Goal: Task Accomplishment & Management: Manage account settings

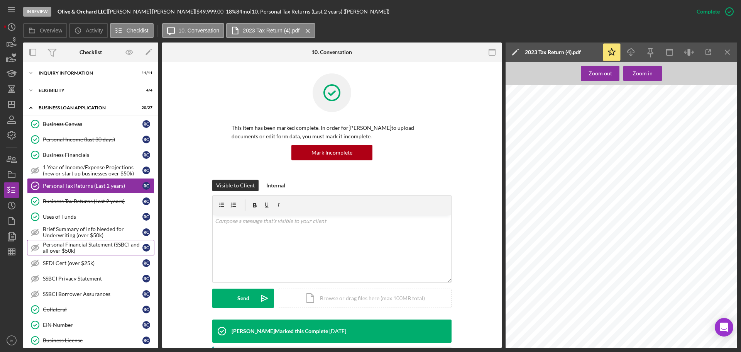
scroll to position [264, 0]
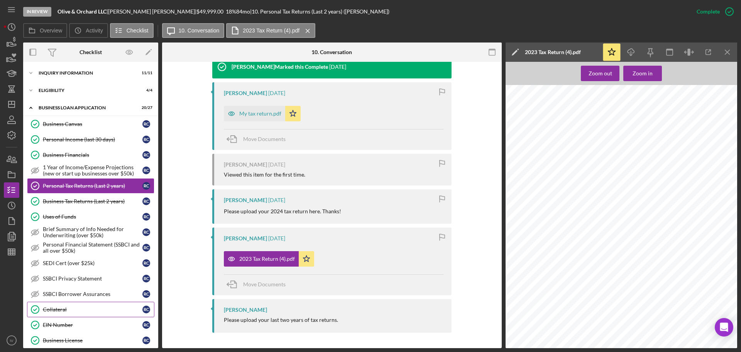
drag, startPoint x: 54, startPoint y: 307, endPoint x: 54, endPoint y: 303, distance: 3.9
click at [54, 307] on div "Collateral" at bounding box center [93, 309] width 100 height 6
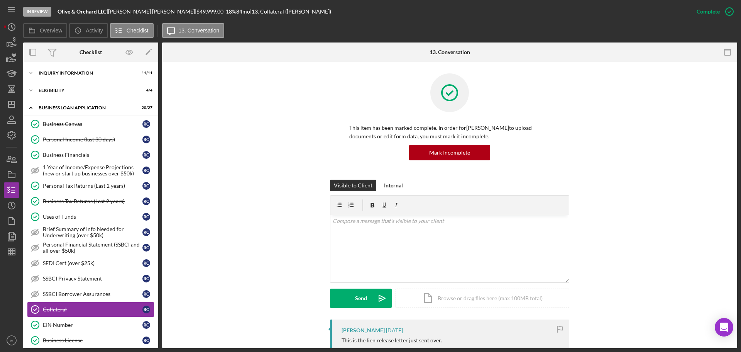
scroll to position [154, 0]
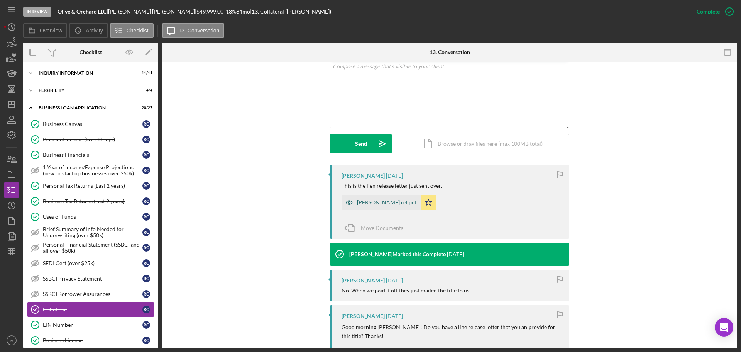
click at [371, 201] on div "Chopp ln rel.pdf" at bounding box center [387, 202] width 60 height 6
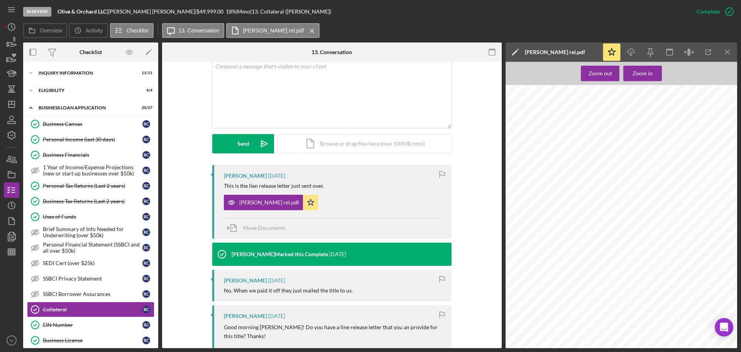
scroll to position [0, 0]
drag, startPoint x: 639, startPoint y: 184, endPoint x: 669, endPoint y: 187, distance: 30.3
click at [669, 187] on div at bounding box center [624, 238] width 236 height 306
click at [692, 186] on div at bounding box center [624, 238] width 236 height 306
click at [16, 105] on icon "Icon/Dashboard" at bounding box center [11, 104] width 19 height 19
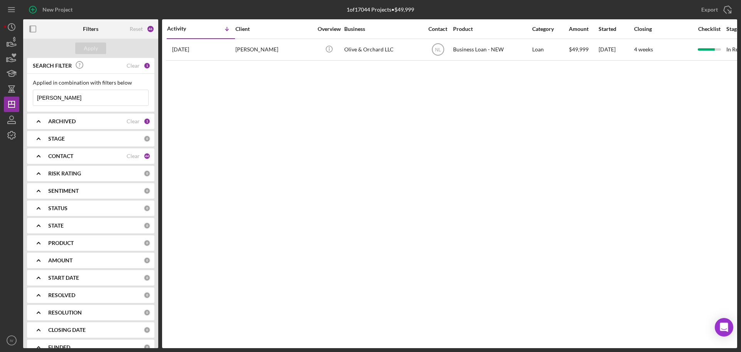
drag, startPoint x: 56, startPoint y: 98, endPoint x: 31, endPoint y: 95, distance: 25.2
click at [32, 95] on div "Applied in combination with filters below chopp Icon/Menu Close" at bounding box center [90, 93] width 127 height 38
type input "galbreath"
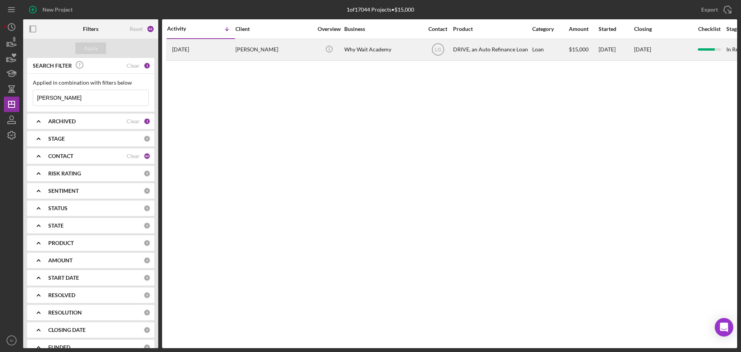
click at [248, 51] on div "Lisa Galbreath" at bounding box center [273, 49] width 77 height 20
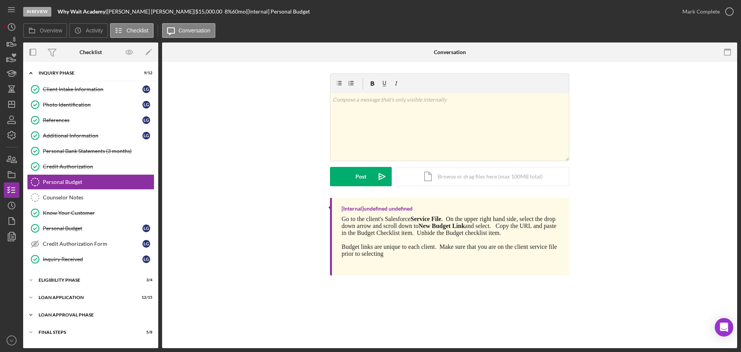
click at [71, 313] on div "Loan Approval Phase" at bounding box center [94, 314] width 110 height 5
click at [71, 294] on div "Icon/Expander Loan Application 12 / 15" at bounding box center [90, 296] width 135 height 15
click at [69, 279] on div "Eligibility Phase" at bounding box center [94, 280] width 110 height 5
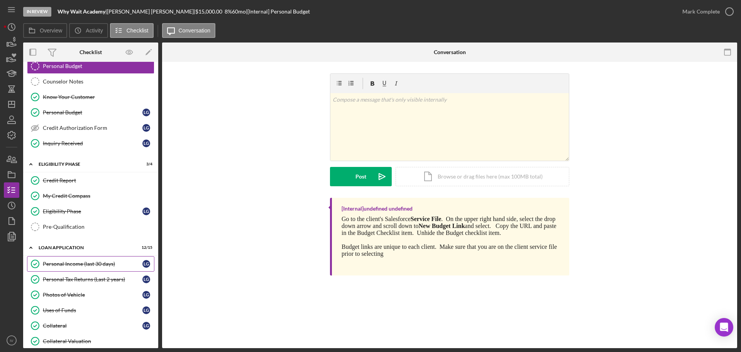
scroll to position [154, 0]
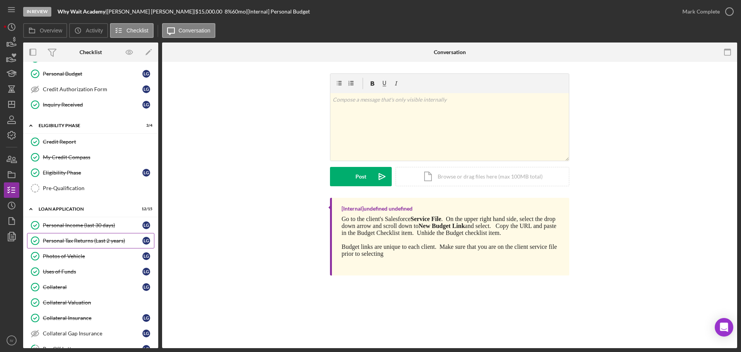
click at [74, 241] on div "Personal Tax Returns (Last 2 years)" at bounding box center [93, 240] width 100 height 6
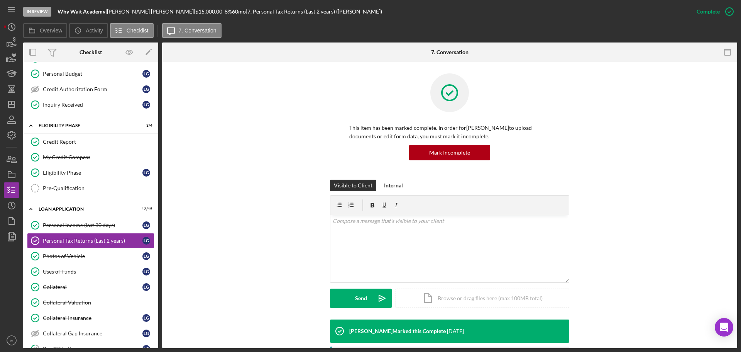
scroll to position [116, 0]
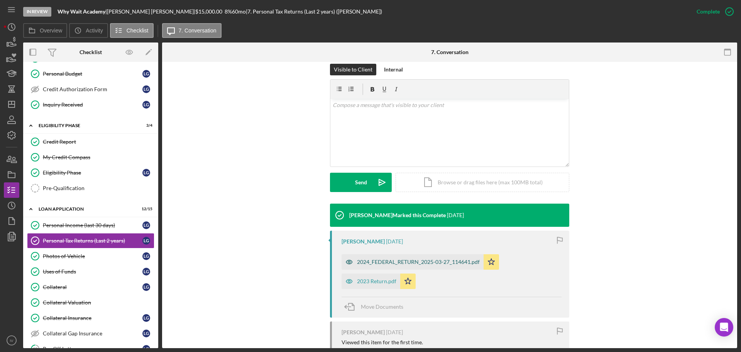
click at [380, 260] on div "2024_FEDERAL_RETURN_2025-03-27_114641.pdf" at bounding box center [418, 262] width 123 height 6
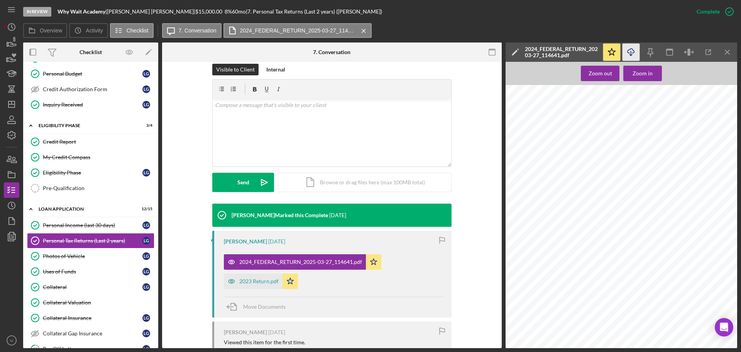
click at [633, 51] on icon "Icon/Download" at bounding box center [631, 52] width 17 height 17
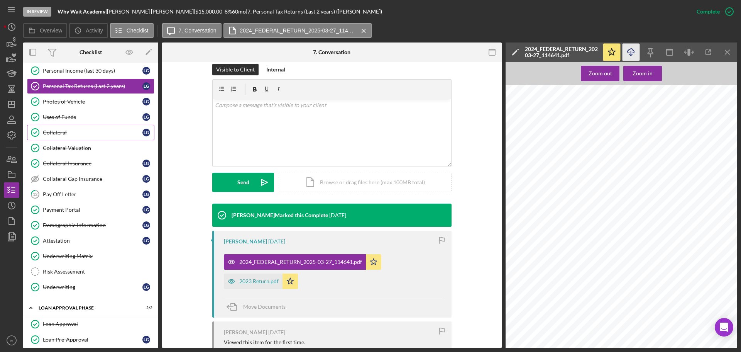
click at [57, 129] on div "Collateral" at bounding box center [93, 132] width 100 height 6
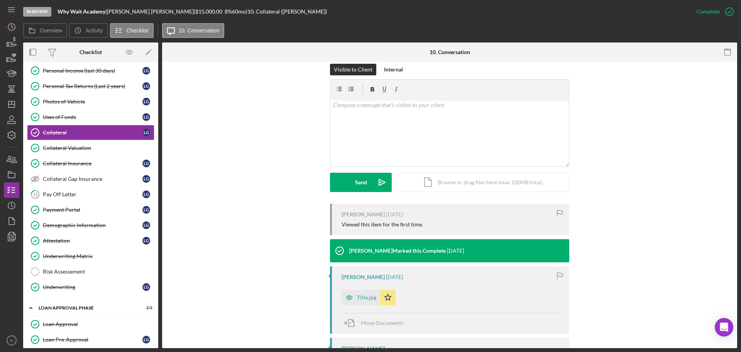
scroll to position [154, 0]
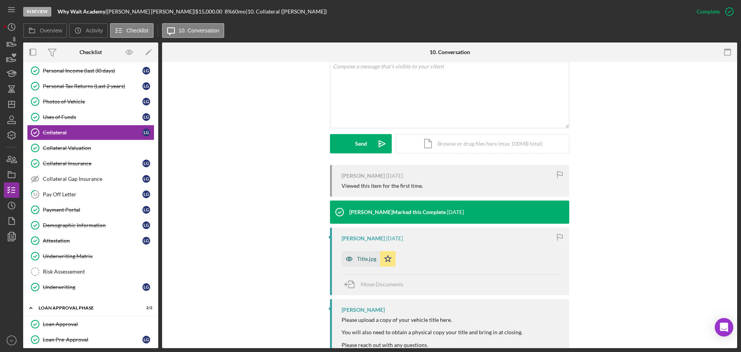
click at [364, 259] on div "Title.jpg" at bounding box center [366, 259] width 19 height 6
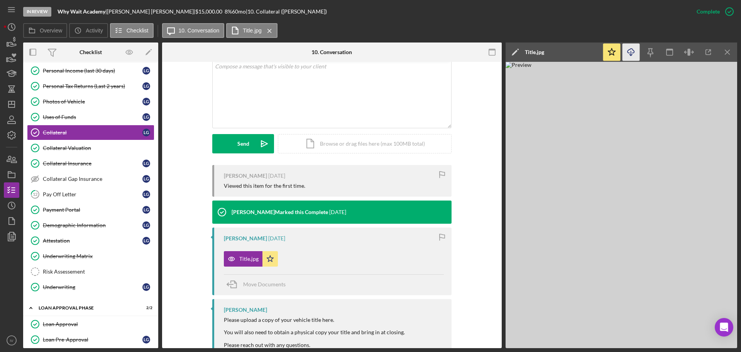
click at [629, 50] on icon "Icon/Download" at bounding box center [631, 52] width 17 height 17
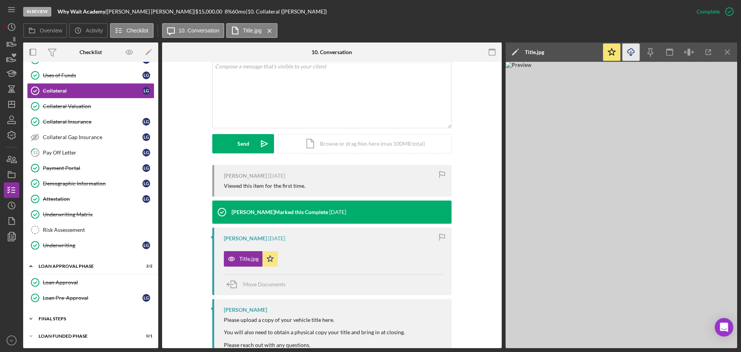
click at [59, 317] on div "FINAL STEPS" at bounding box center [94, 318] width 110 height 5
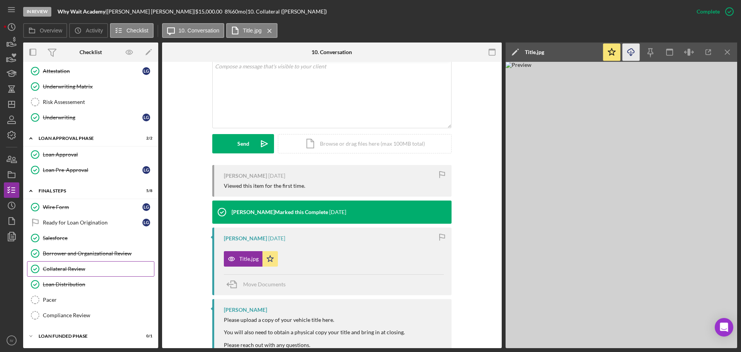
click at [74, 268] on div "Collateral Review" at bounding box center [98, 269] width 111 height 6
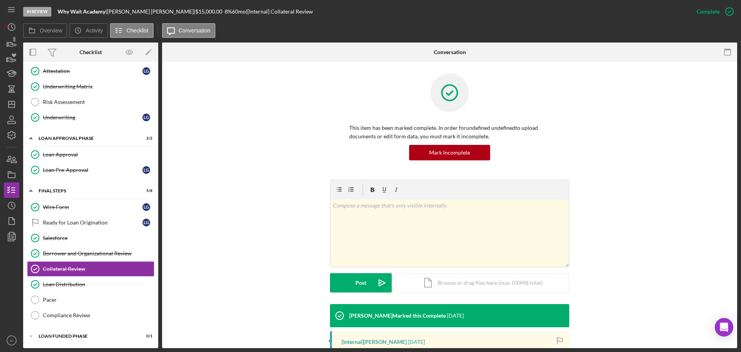
scroll to position [123, 0]
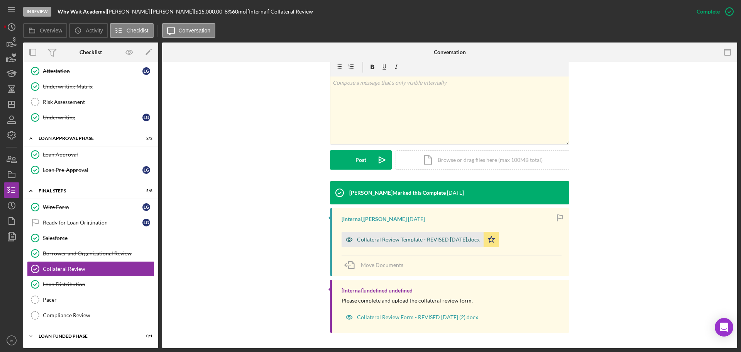
click at [376, 240] on div "Collateral Review Template - REVISED 02-08-24.docx" at bounding box center [418, 239] width 123 height 6
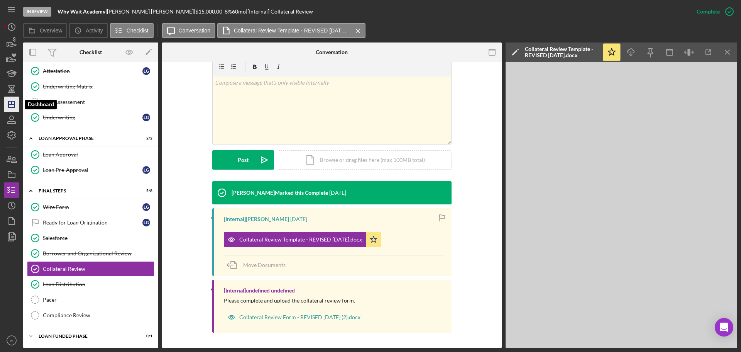
click at [8, 103] on polygon "button" at bounding box center [11, 104] width 6 height 6
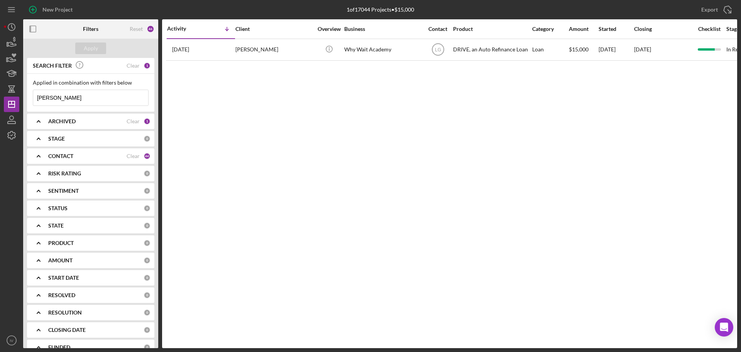
drag, startPoint x: 73, startPoint y: 97, endPoint x: 35, endPoint y: 97, distance: 37.4
click at [35, 97] on input "galbreath" at bounding box center [90, 97] width 115 height 15
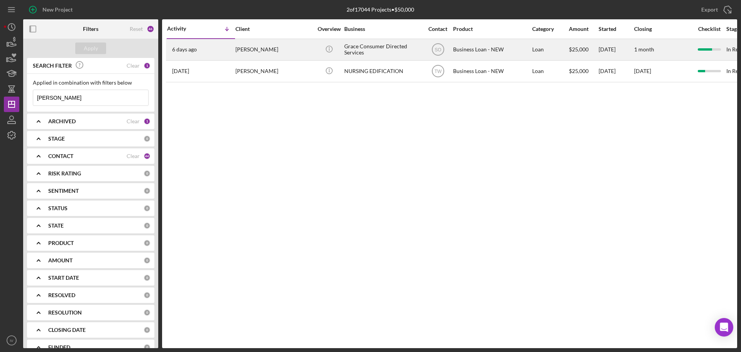
type input "[PERSON_NAME]"
click at [245, 47] on div "[PERSON_NAME]" at bounding box center [273, 49] width 77 height 20
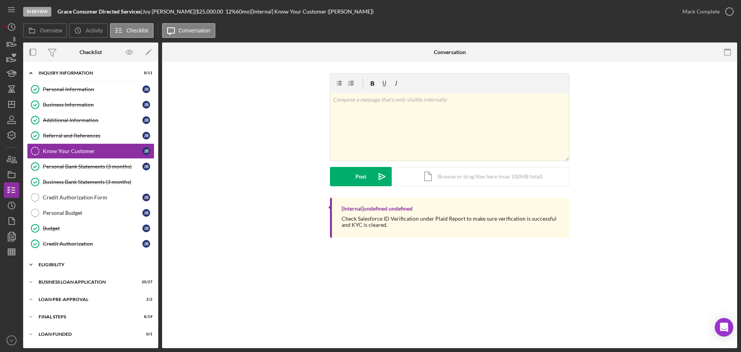
click at [59, 265] on div "ELIGIBILITY" at bounding box center [94, 264] width 110 height 5
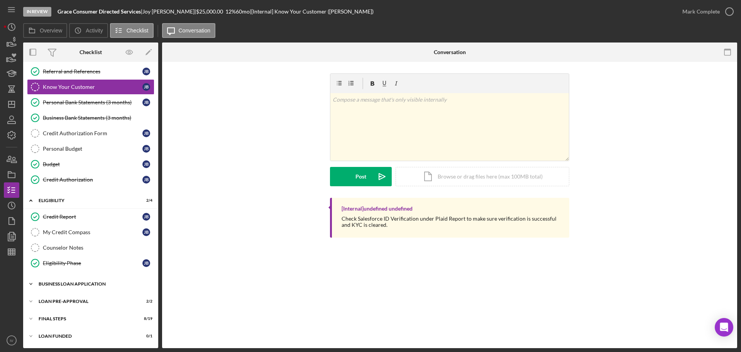
click at [67, 279] on div "Icon/Expander BUSINESS LOAN APPLICATION 20 / 27" at bounding box center [90, 283] width 135 height 15
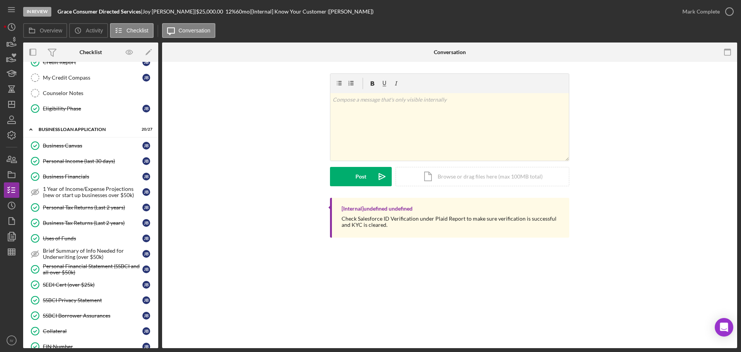
scroll to position [334, 0]
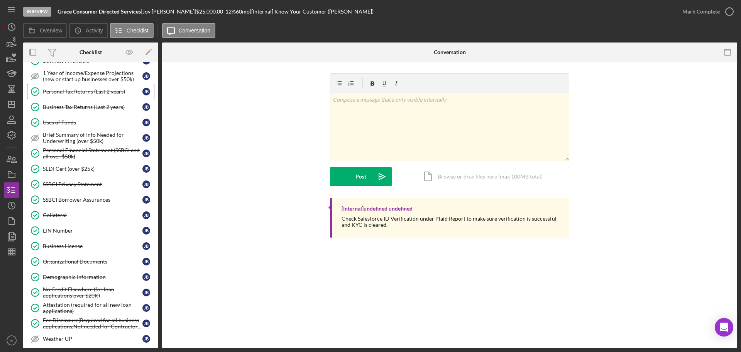
click at [73, 94] on div "Personal Tax Returns (Last 2 years)" at bounding box center [93, 91] width 100 height 6
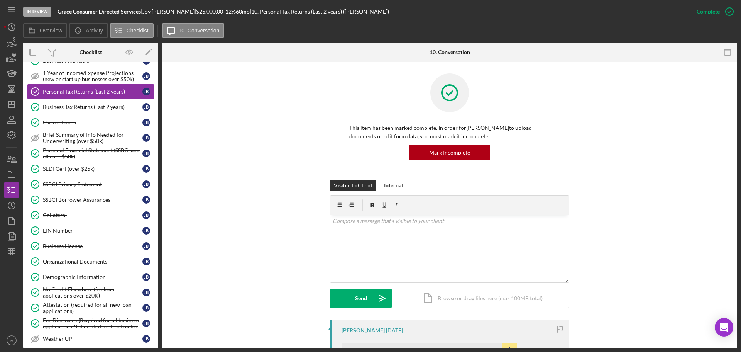
scroll to position [154, 0]
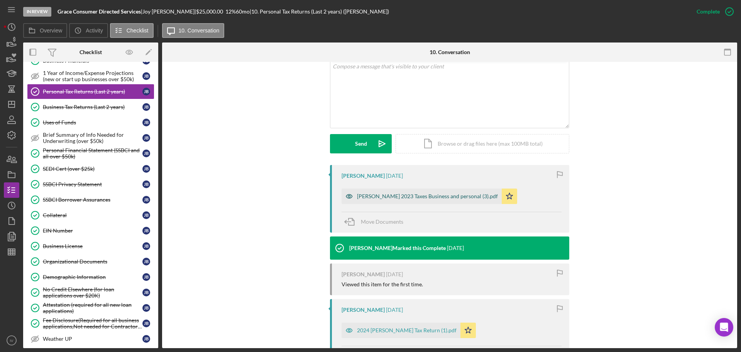
click at [386, 196] on div "Joy Blair 2023 Taxes Business and personal (3).pdf" at bounding box center [427, 196] width 141 height 6
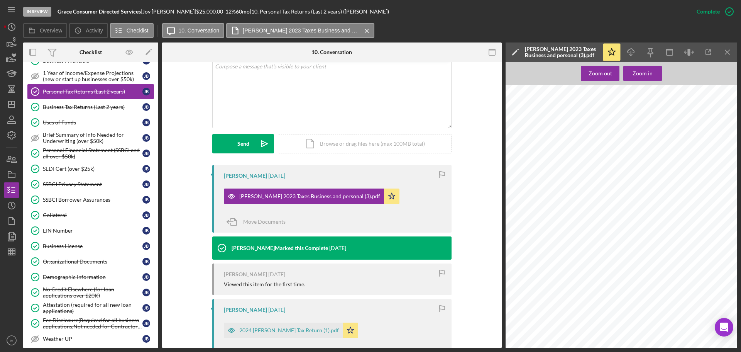
scroll to position [772, 0]
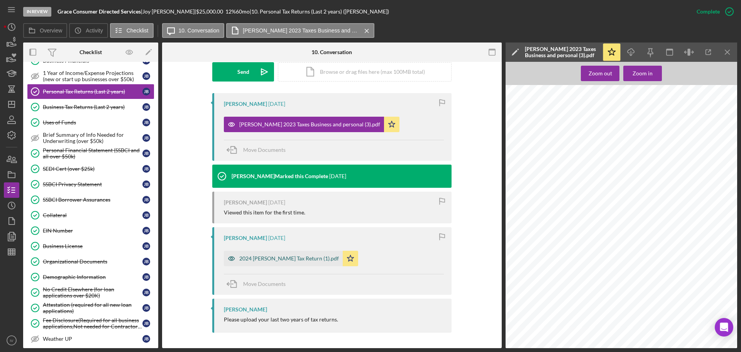
click at [260, 260] on div "2024 Blair Tax Return (1).pdf" at bounding box center [289, 258] width 100 height 6
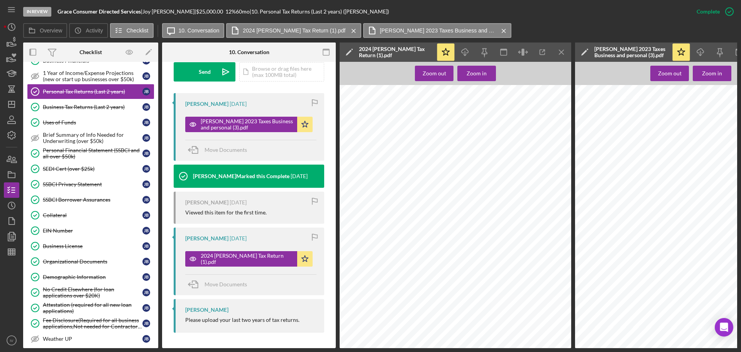
scroll to position [270, 0]
click at [74, 263] on div "Organizational Documents" at bounding box center [93, 261] width 100 height 6
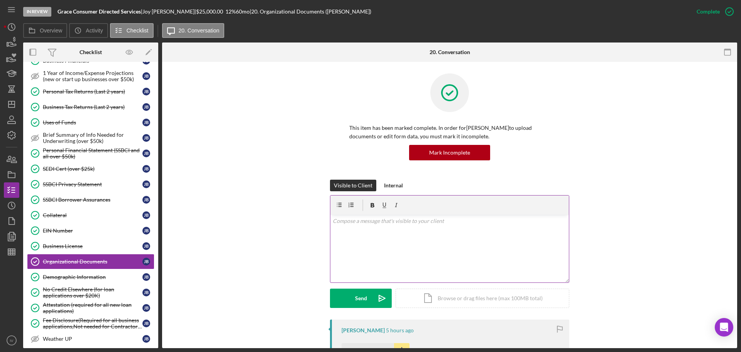
scroll to position [154, 0]
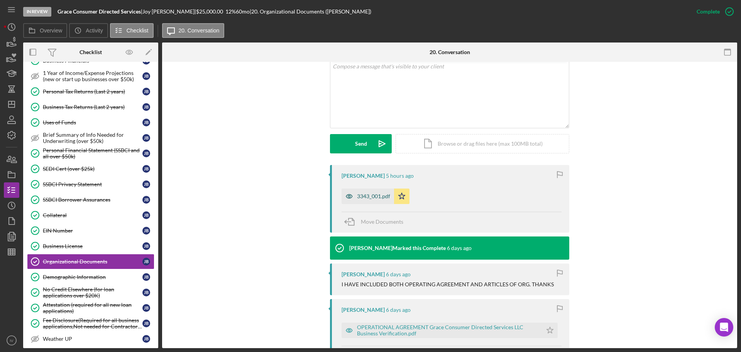
click at [376, 193] on div "3343_001.pdf" at bounding box center [373, 196] width 33 height 6
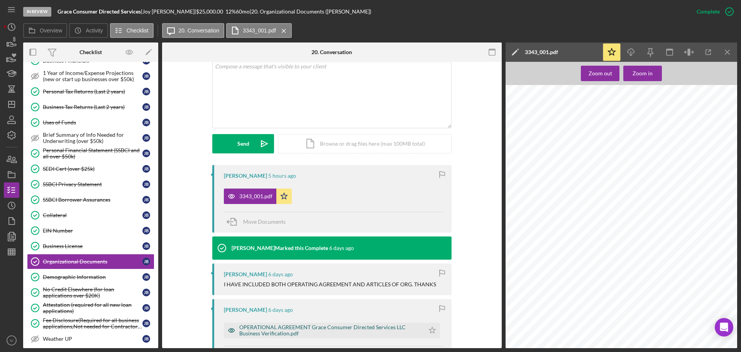
click at [332, 324] on div "OPERATIONAL AGREEMENT Grace Consumer Directed Services LLC Business Verificatio…" at bounding box center [329, 330] width 181 height 12
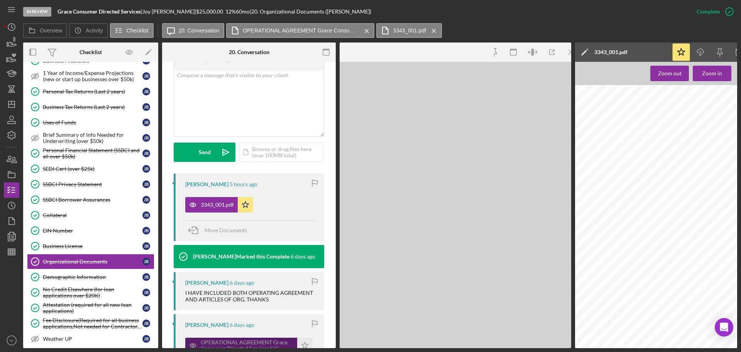
scroll to position [163, 0]
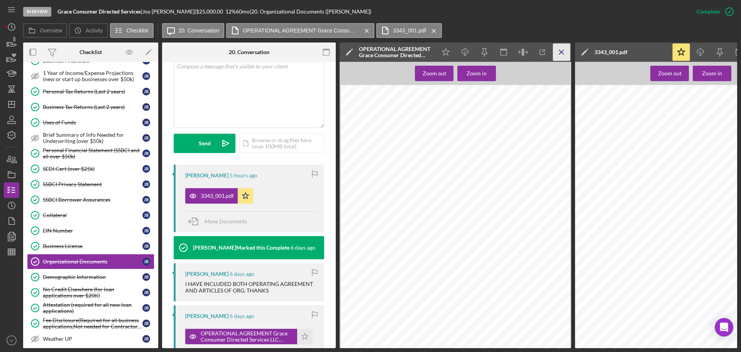
click at [562, 53] on icon "Icon/Menu Close" at bounding box center [561, 52] width 17 height 17
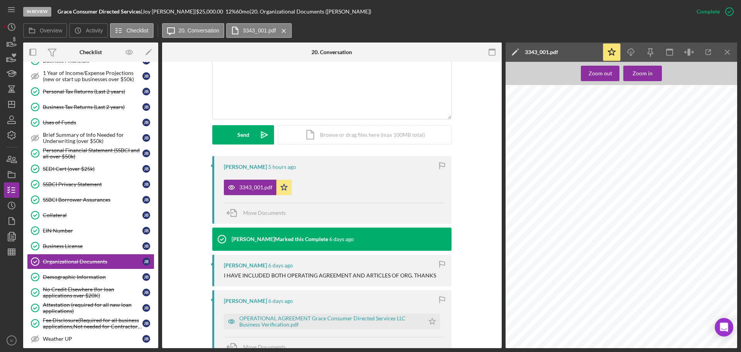
scroll to position [154, 0]
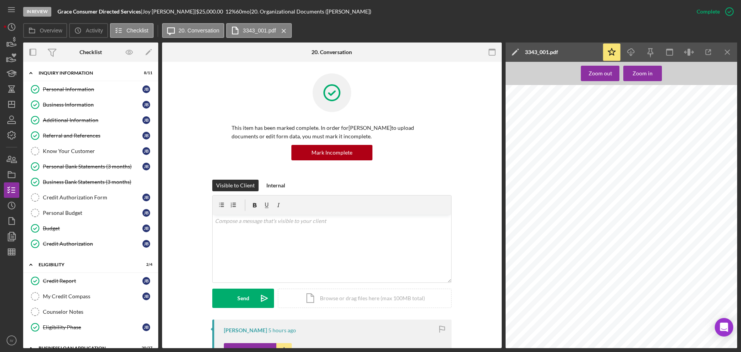
scroll to position [154, 0]
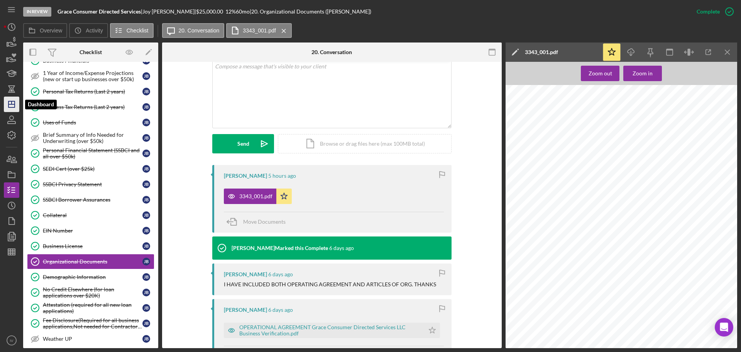
click at [8, 102] on polygon "button" at bounding box center [11, 104] width 6 height 6
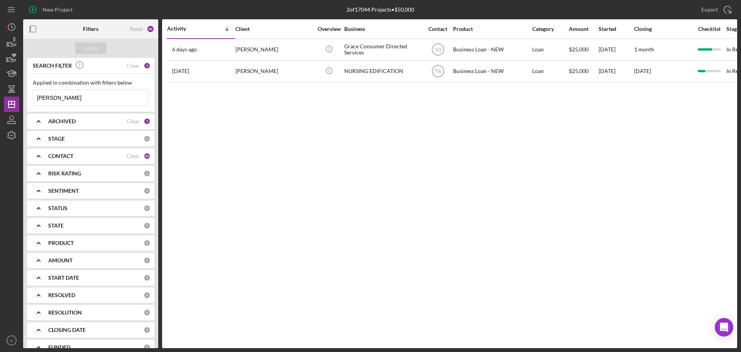
drag, startPoint x: 47, startPoint y: 98, endPoint x: 26, endPoint y: 63, distance: 41.2
click at [9, 83] on div "New Project 2 of 17044 Projects • $50,000 [PERSON_NAME] Export Icon/Export Filt…" at bounding box center [370, 174] width 733 height 348
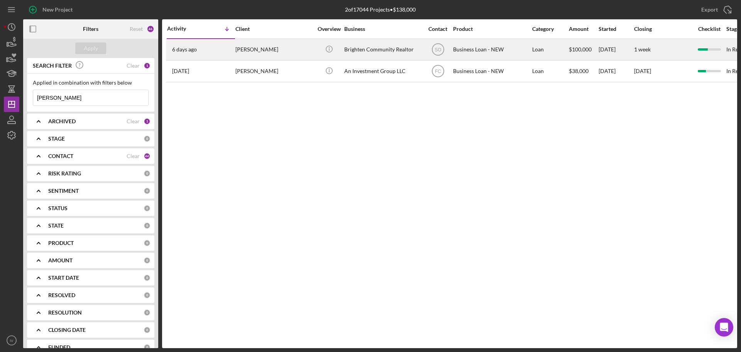
type input "[PERSON_NAME]"
click at [252, 48] on div "[PERSON_NAME]" at bounding box center [273, 49] width 77 height 20
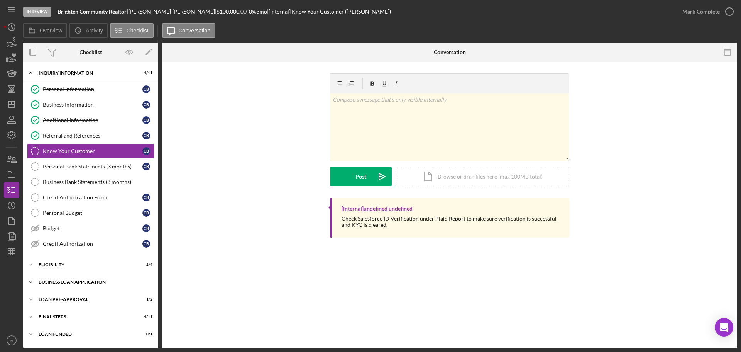
click at [66, 279] on div "Icon/Expander BUSINESS LOAN APPLICATION 17 / 27" at bounding box center [90, 281] width 135 height 15
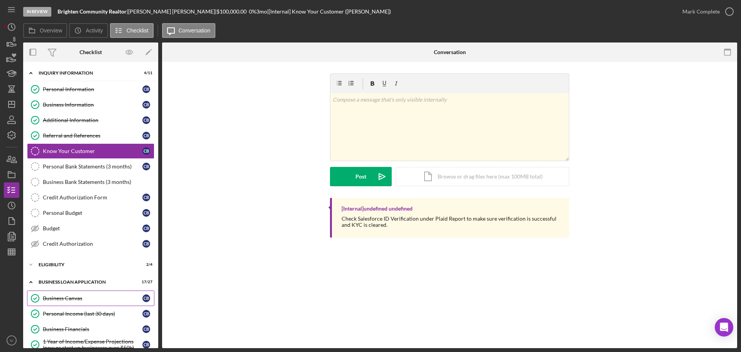
scroll to position [116, 0]
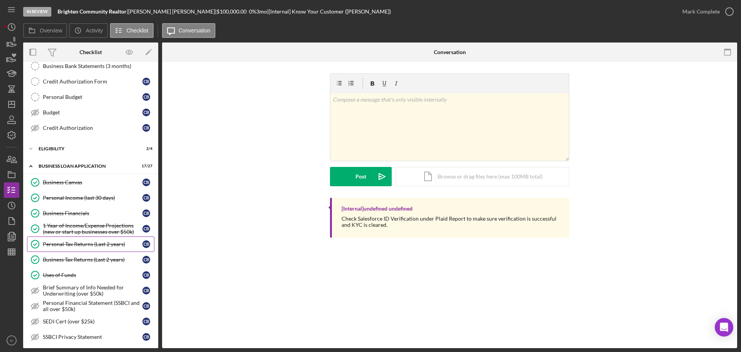
click at [80, 241] on div "Personal Tax Returns (Last 2 years)" at bounding box center [93, 244] width 100 height 6
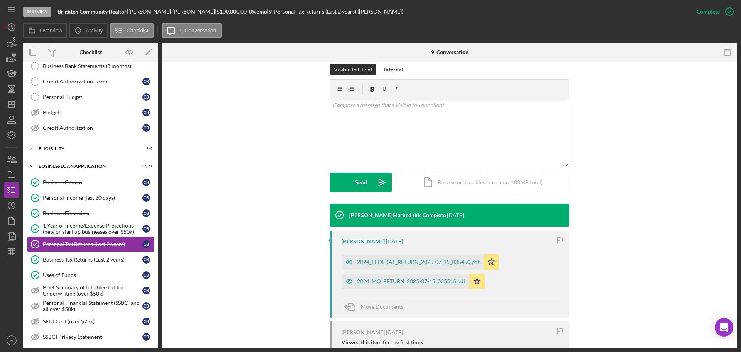
scroll to position [154, 0]
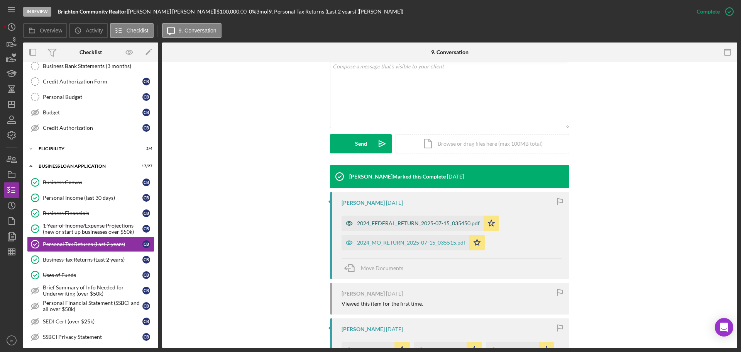
click at [376, 222] on div "2024_FEDERAL_RETURN_2025-07-15_035450.pdf" at bounding box center [418, 223] width 123 height 6
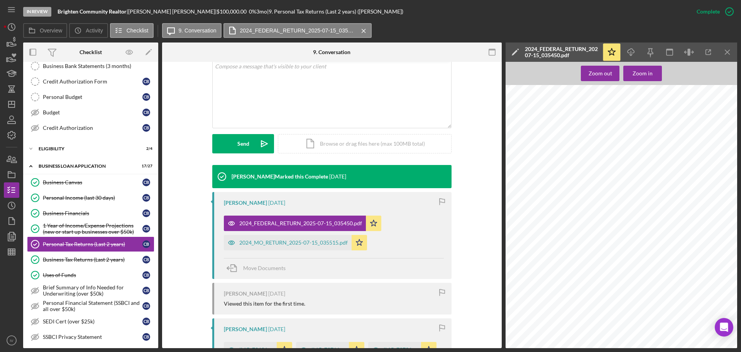
scroll to position [232, 0]
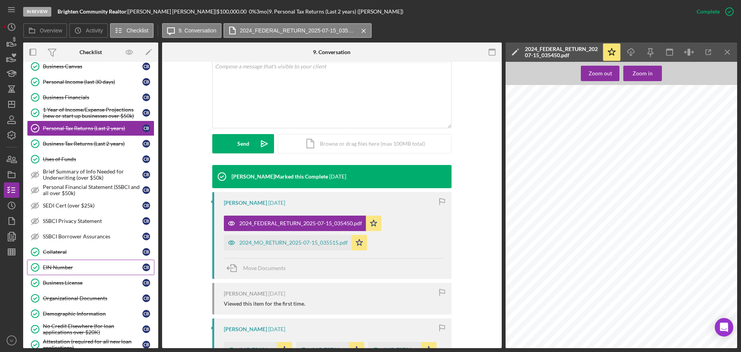
click at [58, 266] on div "EIN Number" at bounding box center [93, 267] width 100 height 6
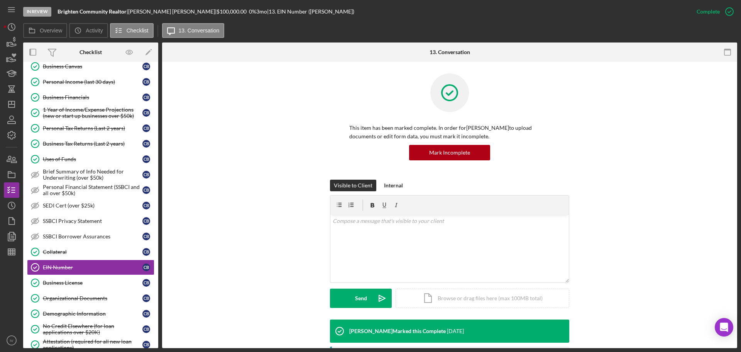
scroll to position [125, 0]
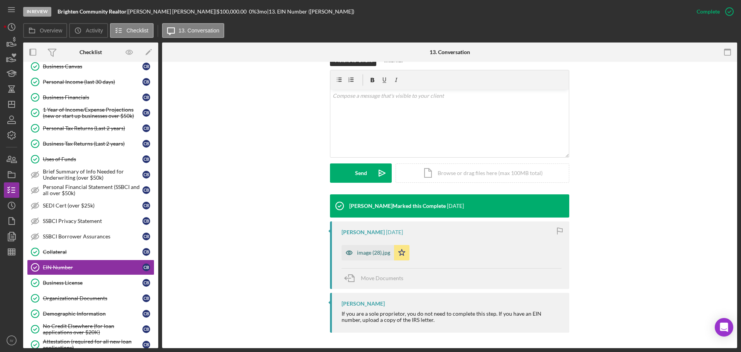
click at [378, 252] on div "image (28).jpg" at bounding box center [373, 252] width 33 height 6
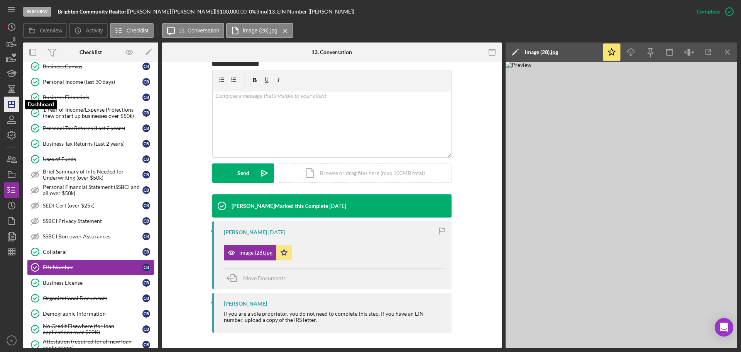
click at [11, 106] on icon "Icon/Dashboard" at bounding box center [11, 104] width 19 height 19
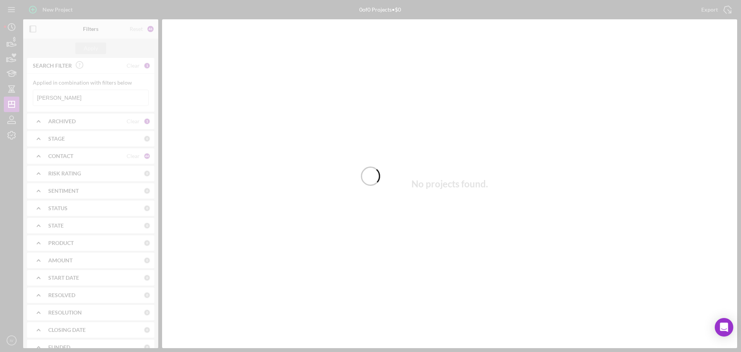
click at [62, 98] on div at bounding box center [370, 176] width 741 height 352
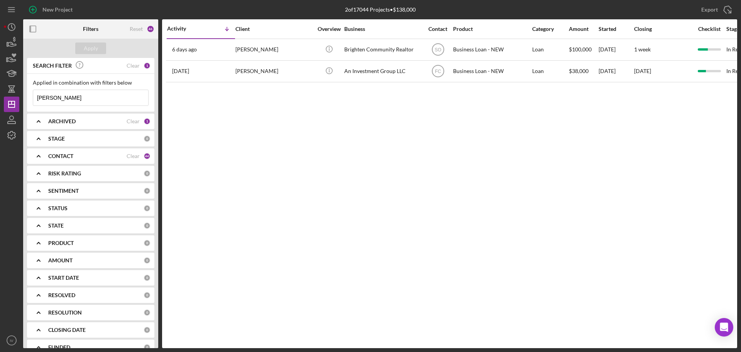
drag, startPoint x: 63, startPoint y: 101, endPoint x: 25, endPoint y: 101, distance: 38.2
click at [28, 101] on div "Applied in combination with filters below [PERSON_NAME] Icon/Menu Close" at bounding box center [90, 93] width 127 height 38
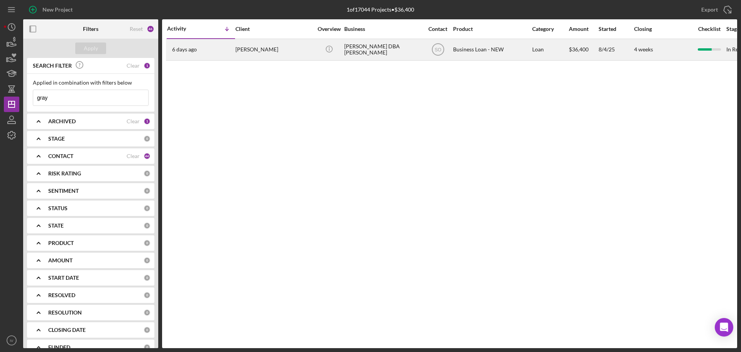
type input "gray"
click at [235, 50] on div "[PERSON_NAME]" at bounding box center [273, 49] width 77 height 20
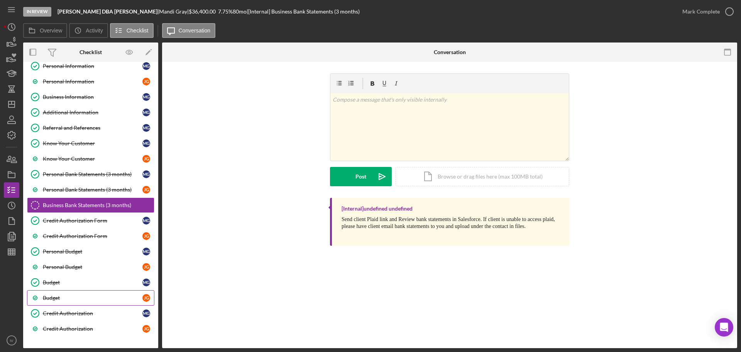
scroll to position [117, 0]
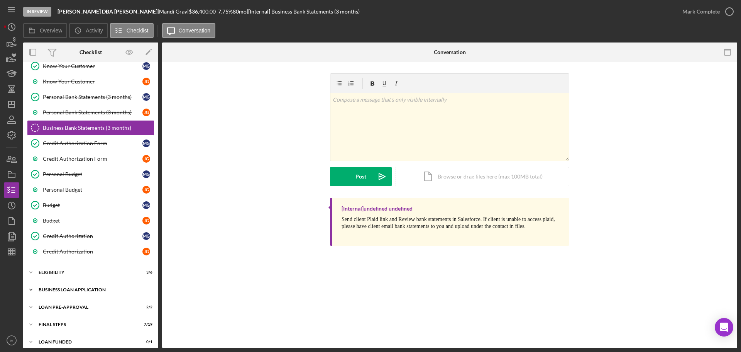
click at [71, 289] on div "BUSINESS LOAN APPLICATION" at bounding box center [94, 289] width 110 height 5
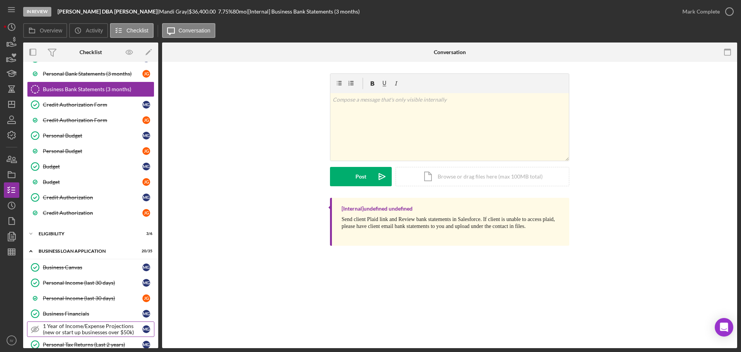
scroll to position [272, 0]
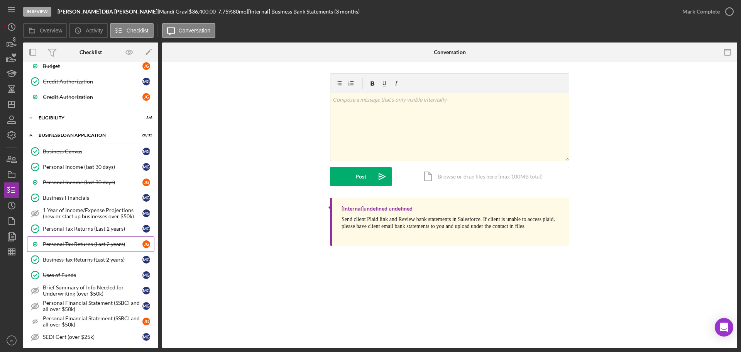
click at [81, 242] on div "Personal Tax Returns (Last 2 years)" at bounding box center [93, 244] width 100 height 6
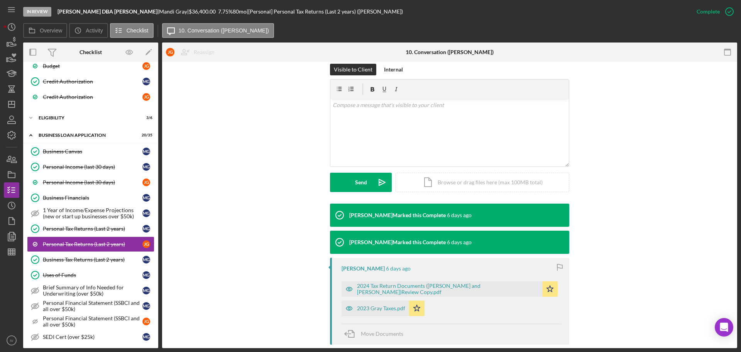
scroll to position [154, 0]
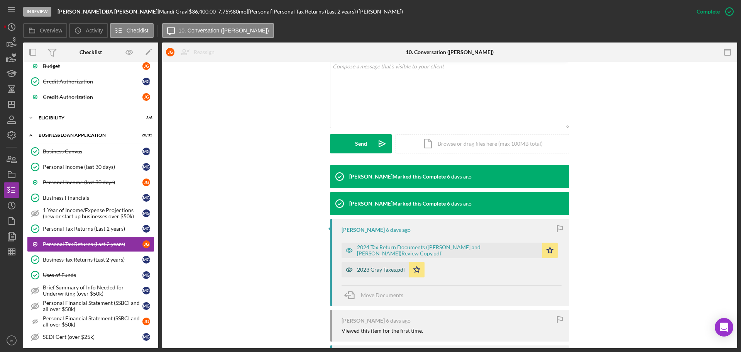
click at [375, 267] on div "2023 Gray Taxes.pdf" at bounding box center [381, 269] width 48 height 6
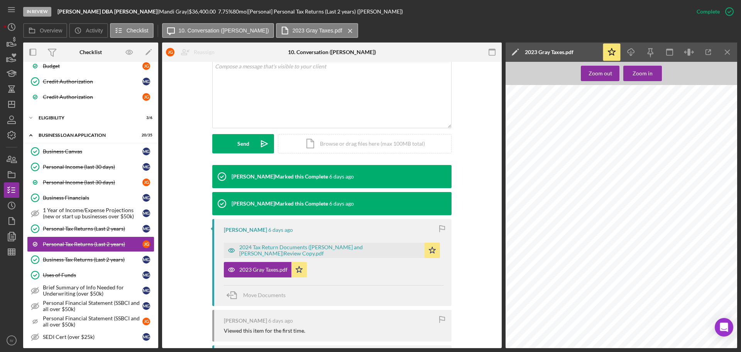
scroll to position [849, 0]
click at [9, 103] on polygon "button" at bounding box center [11, 104] width 6 height 6
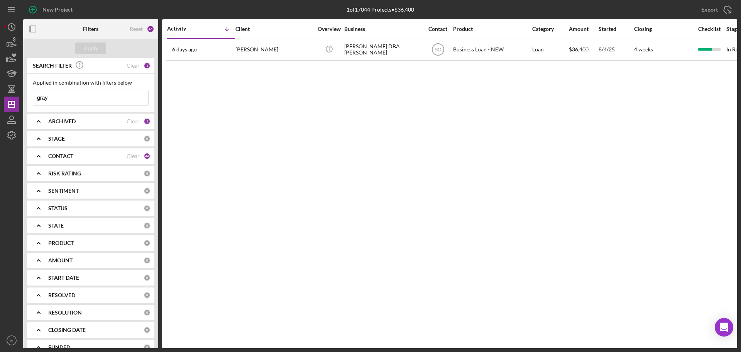
drag, startPoint x: 39, startPoint y: 97, endPoint x: 25, endPoint y: 98, distance: 13.9
click at [26, 98] on div "SEARCH FILTER Clear 1 Applied in combination with filters below gray Icon/Menu …" at bounding box center [90, 203] width 135 height 290
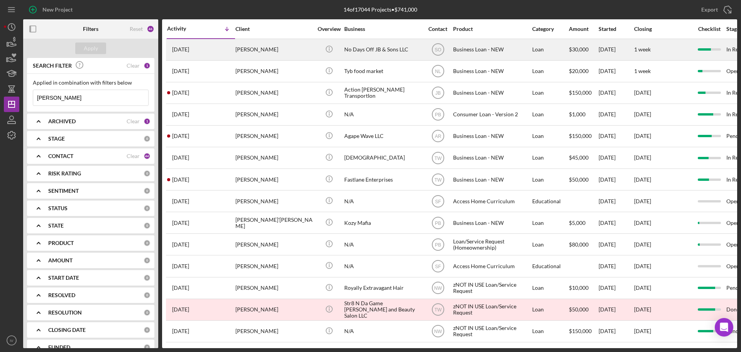
type input "[PERSON_NAME]"
click at [257, 51] on div "[PERSON_NAME]" at bounding box center [273, 49] width 77 height 20
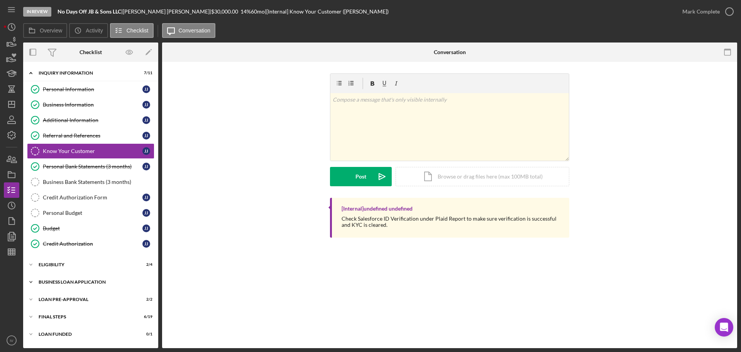
click at [74, 282] on div "BUSINESS LOAN APPLICATION" at bounding box center [94, 281] width 110 height 5
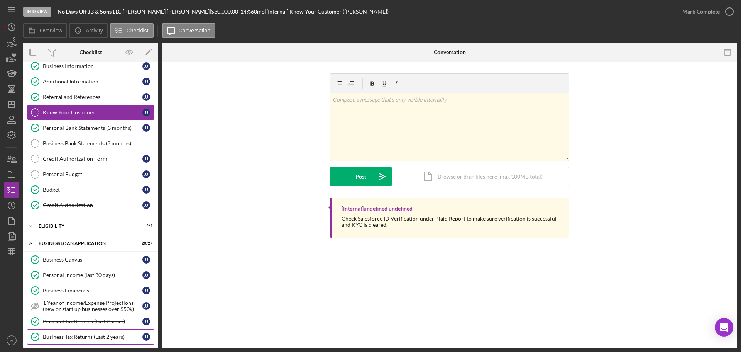
scroll to position [116, 0]
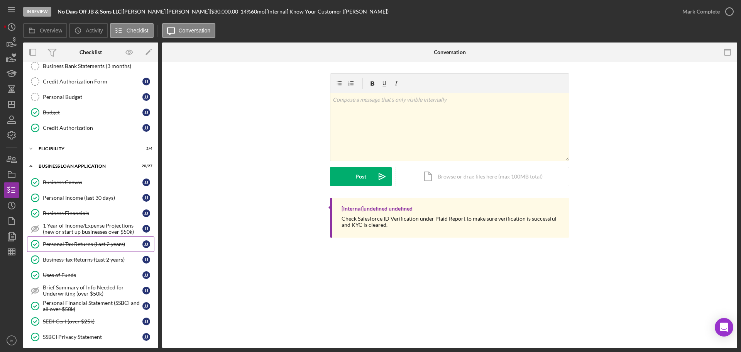
click at [88, 244] on div "Personal Tax Returns (Last 2 years)" at bounding box center [93, 244] width 100 height 6
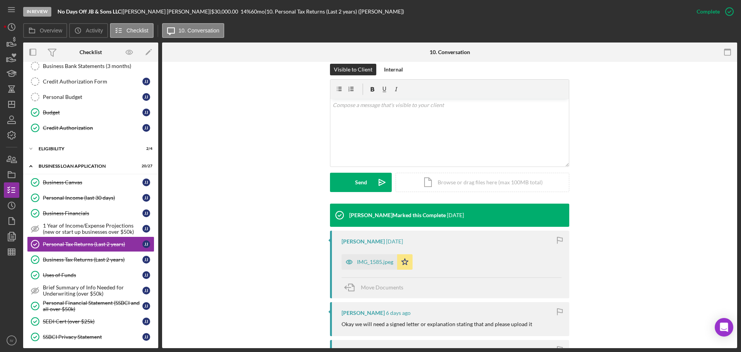
scroll to position [154, 0]
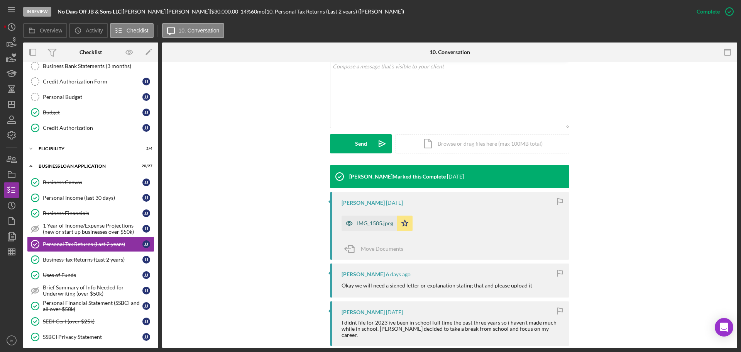
click at [372, 223] on div "IMG_1585.jpeg" at bounding box center [375, 223] width 36 height 6
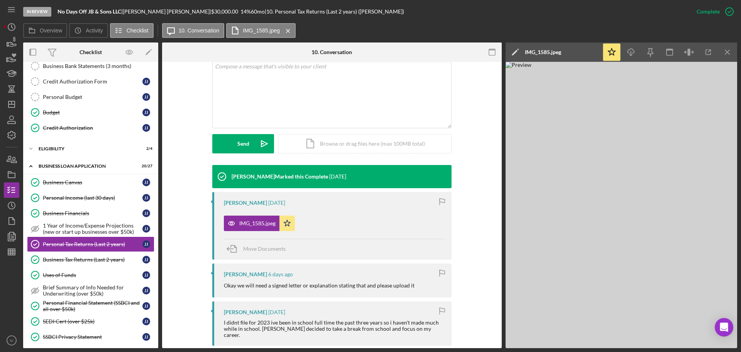
scroll to position [309, 0]
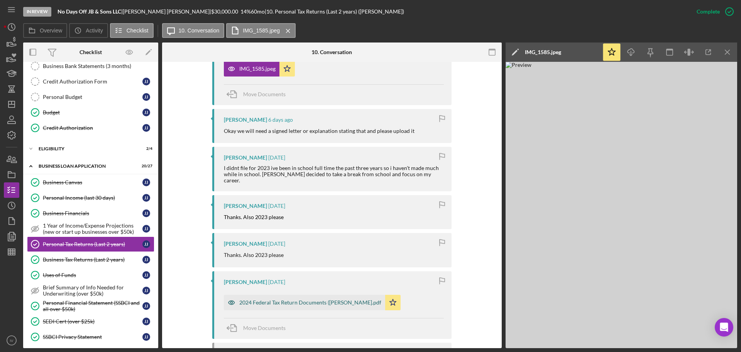
click at [303, 299] on div "2024 Federal Tax Return Documents ([PERSON_NAME].pdf" at bounding box center [310, 302] width 142 height 6
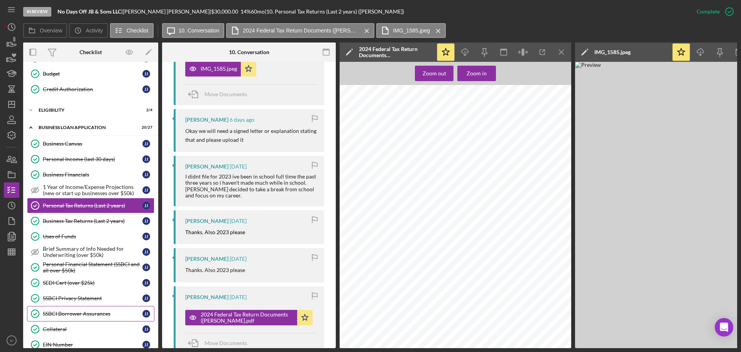
scroll to position [193, 0]
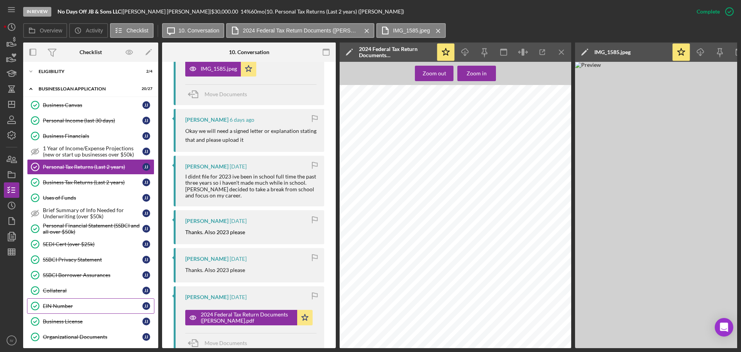
click at [53, 304] on div "EIN Number" at bounding box center [93, 306] width 100 height 6
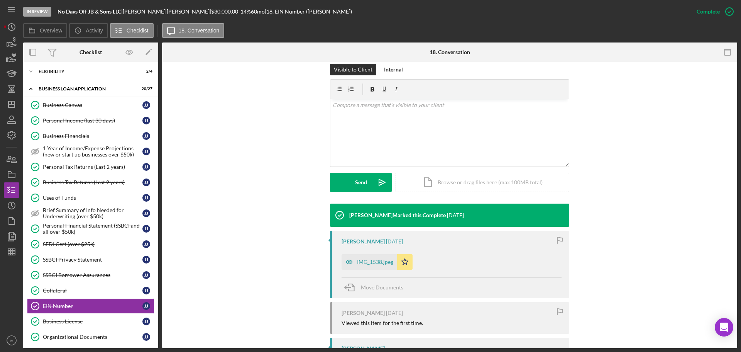
scroll to position [154, 0]
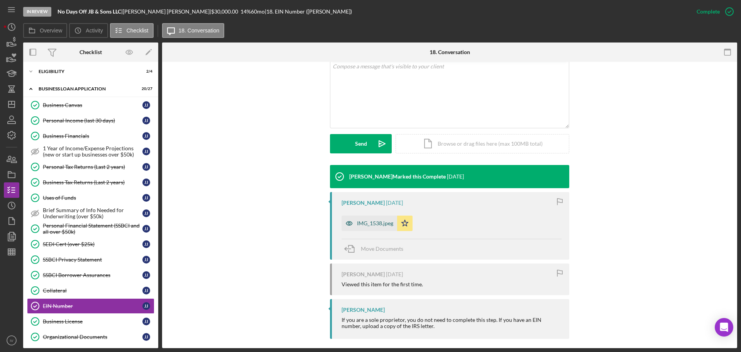
click at [370, 223] on div "IMG_1538.jpeg" at bounding box center [375, 223] width 36 height 6
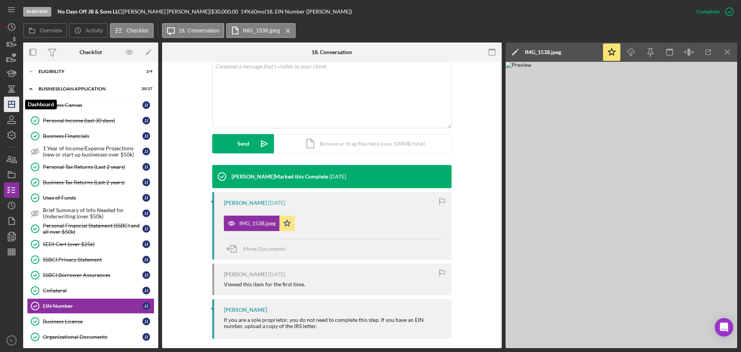
click at [10, 103] on icon "Icon/Dashboard" at bounding box center [11, 104] width 19 height 19
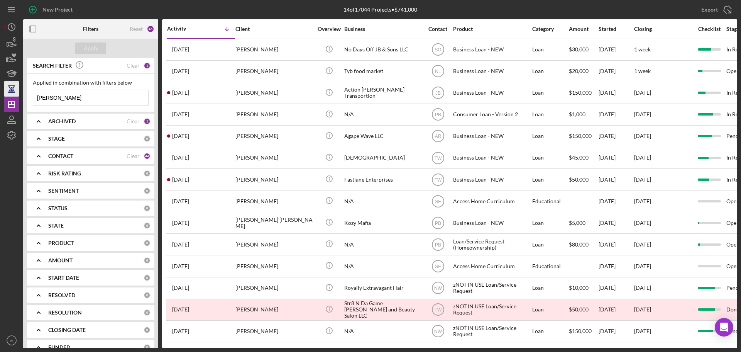
drag, startPoint x: 66, startPoint y: 100, endPoint x: 18, endPoint y: 95, distance: 48.6
click at [19, 96] on div "New Project 14 of 17044 Projects • $741,000 [PERSON_NAME] Export Icon/Export Fi…" at bounding box center [370, 174] width 733 height 348
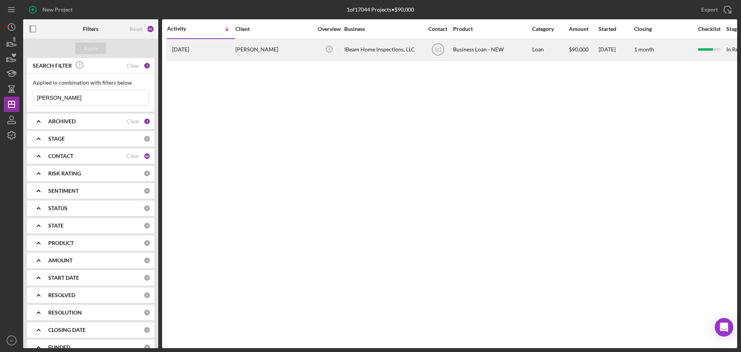
type input "[PERSON_NAME]"
click at [255, 50] on div "[PERSON_NAME]" at bounding box center [273, 49] width 77 height 20
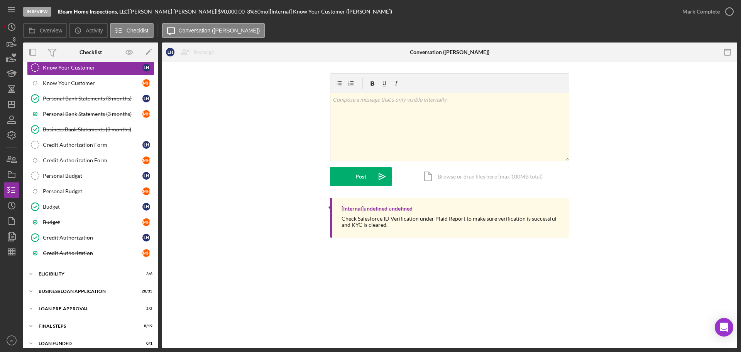
scroll to position [123, 0]
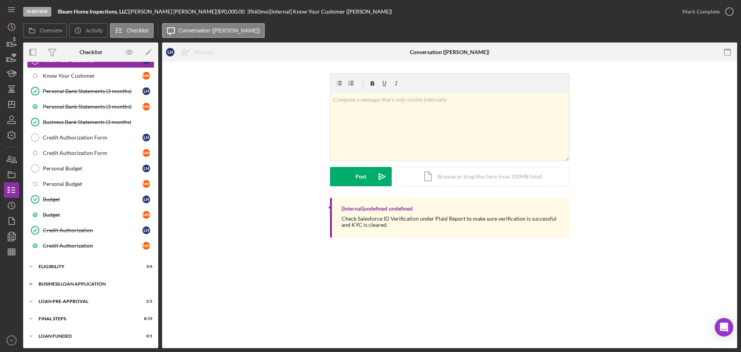
click at [62, 284] on div "BUSINESS LOAN APPLICATION" at bounding box center [94, 283] width 110 height 5
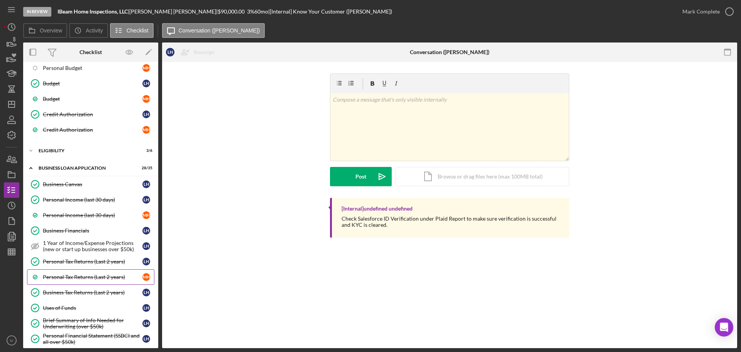
click at [81, 279] on div "Personal Tax Returns (Last 2 years)" at bounding box center [93, 277] width 100 height 6
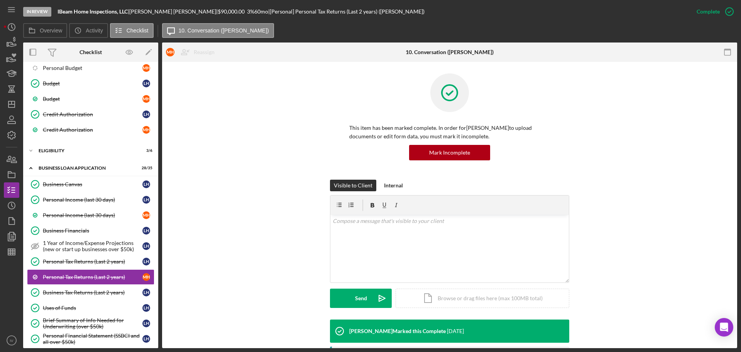
scroll to position [154, 0]
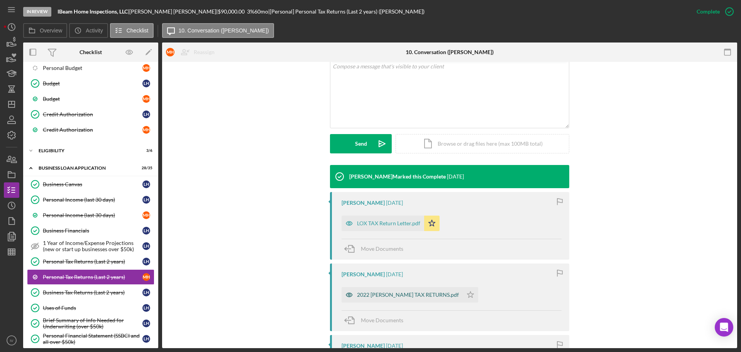
click at [384, 293] on div "2022 [PERSON_NAME] TAX RETURNS.pdf" at bounding box center [408, 294] width 102 height 6
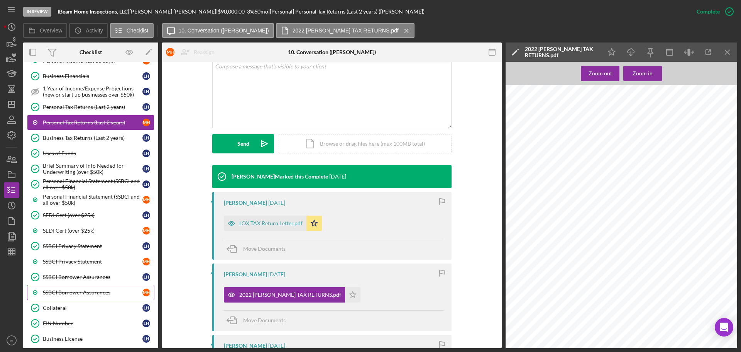
scroll to position [471, 0]
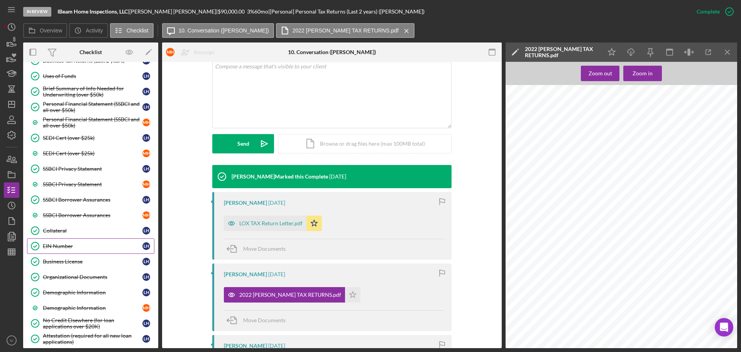
click at [60, 246] on div "EIN Number" at bounding box center [93, 246] width 100 height 6
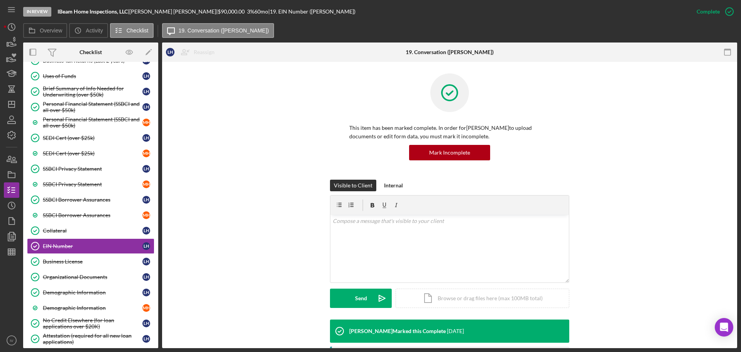
scroll to position [154, 0]
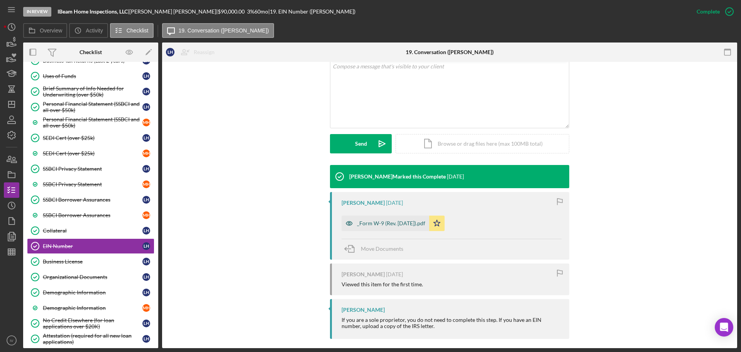
click at [398, 220] on div "_Form W-9 (Rev. [DATE]).pdf" at bounding box center [391, 223] width 68 height 6
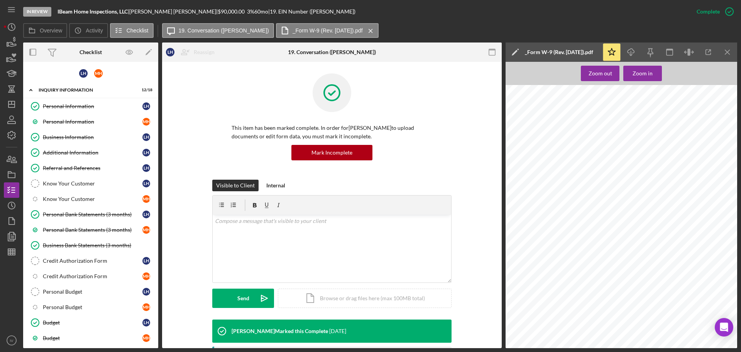
scroll to position [154, 0]
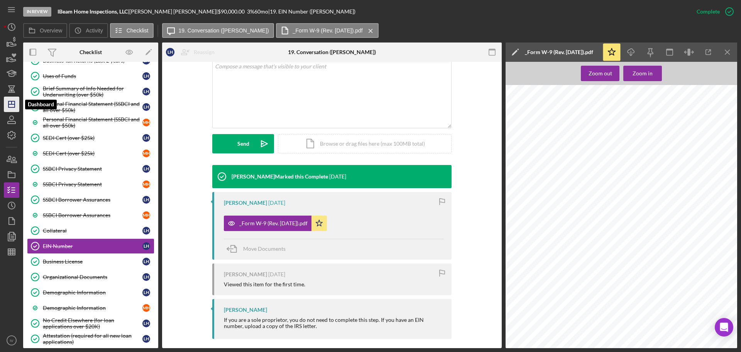
click at [10, 105] on icon "Icon/Dashboard" at bounding box center [11, 104] width 19 height 19
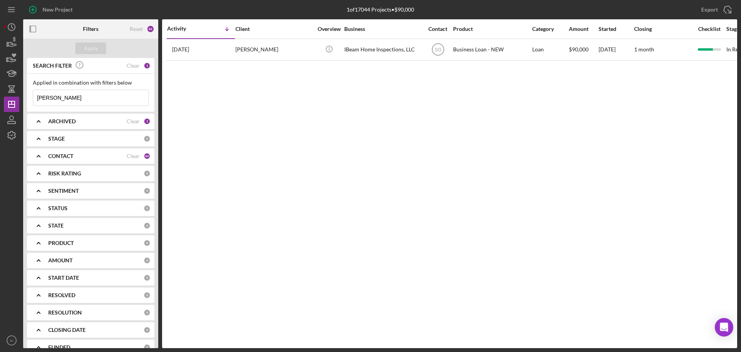
drag, startPoint x: 73, startPoint y: 102, endPoint x: 51, endPoint y: 83, distance: 29.1
click at [34, 99] on input "[PERSON_NAME]" at bounding box center [90, 97] width 115 height 15
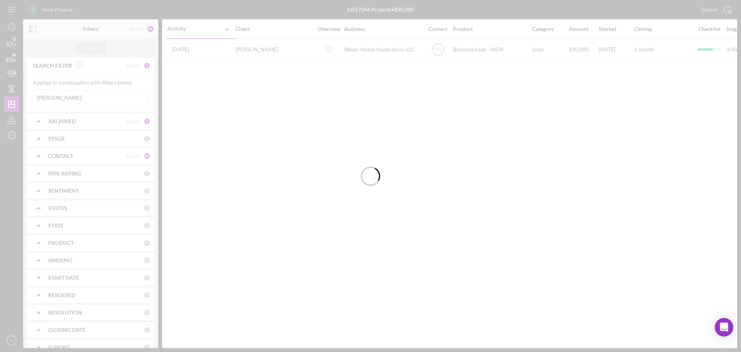
type input "payne"
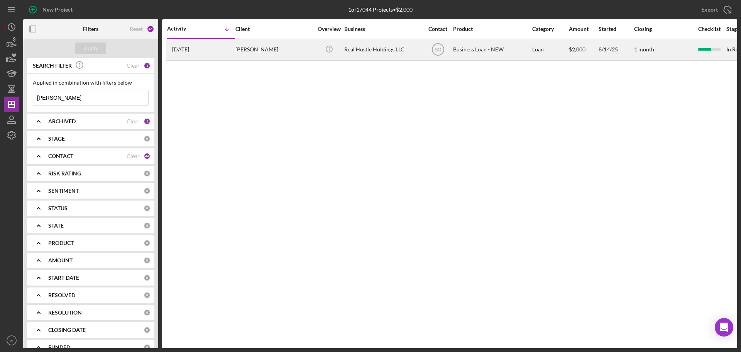
click at [252, 50] on div "Cornelius Payne" at bounding box center [273, 49] width 77 height 20
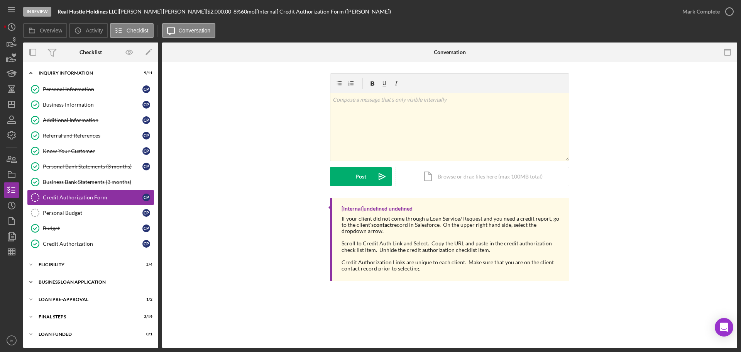
click at [56, 281] on div "BUSINESS LOAN APPLICATION" at bounding box center [94, 281] width 110 height 5
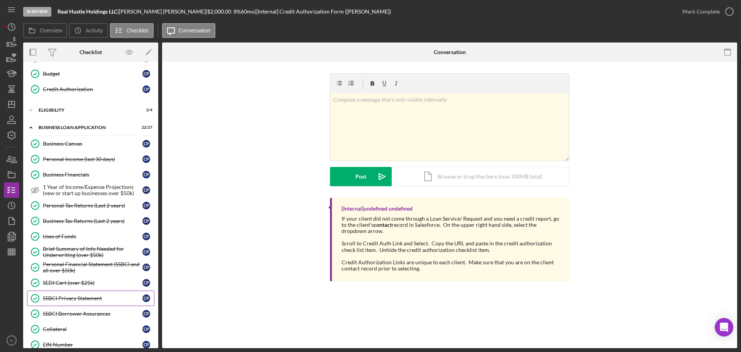
scroll to position [193, 0]
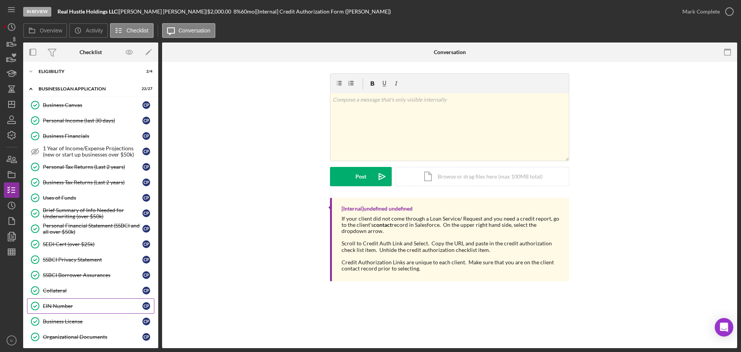
click at [53, 311] on link "EIN Number EIN Number C P" at bounding box center [90, 305] width 127 height 15
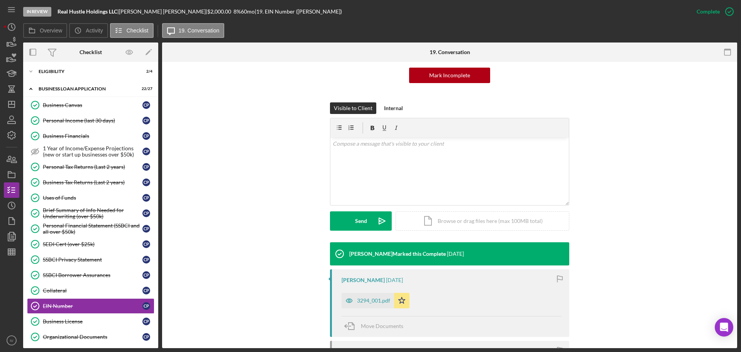
scroll to position [154, 0]
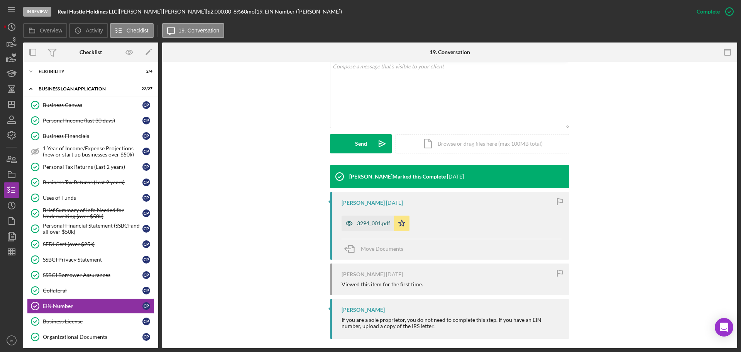
click at [364, 223] on div "3294_001.pdf" at bounding box center [373, 223] width 33 height 6
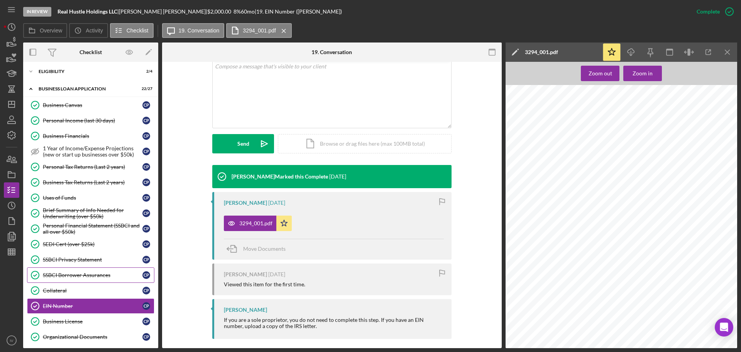
click at [61, 274] on div "SSBCI Borrower Assurances" at bounding box center [93, 275] width 100 height 6
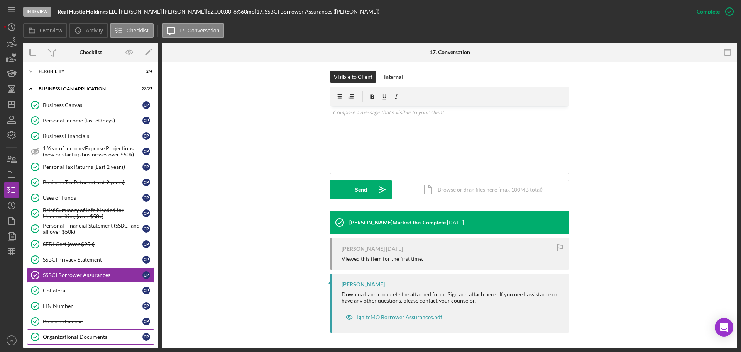
scroll to position [270, 0]
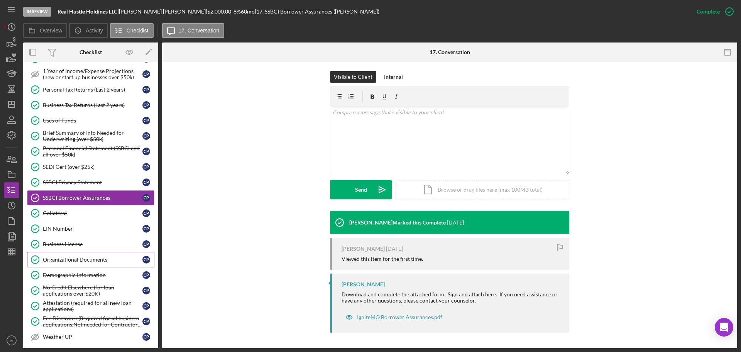
click at [69, 259] on div "Organizational Documents" at bounding box center [93, 259] width 100 height 6
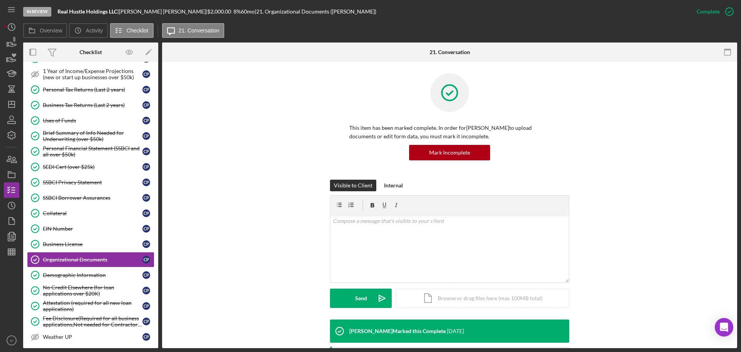
scroll to position [193, 0]
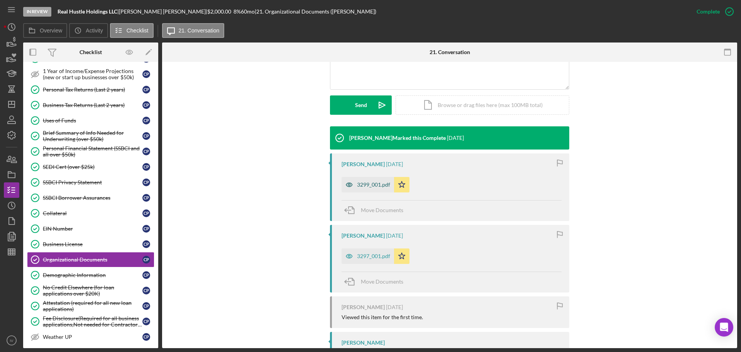
click at [367, 184] on div "3299_001.pdf" at bounding box center [373, 184] width 33 height 6
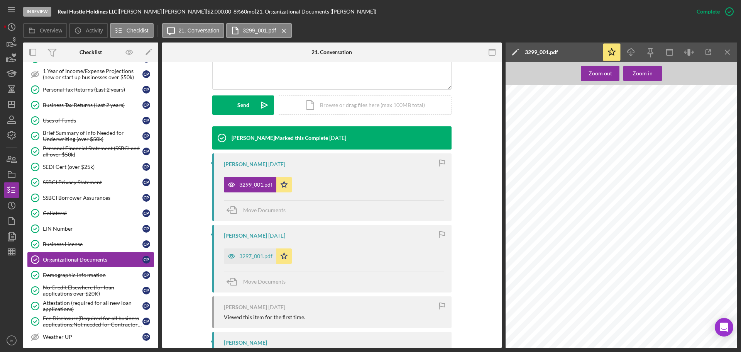
scroll to position [49, 0]
click at [249, 254] on div "3297_001.pdf" at bounding box center [255, 256] width 33 height 6
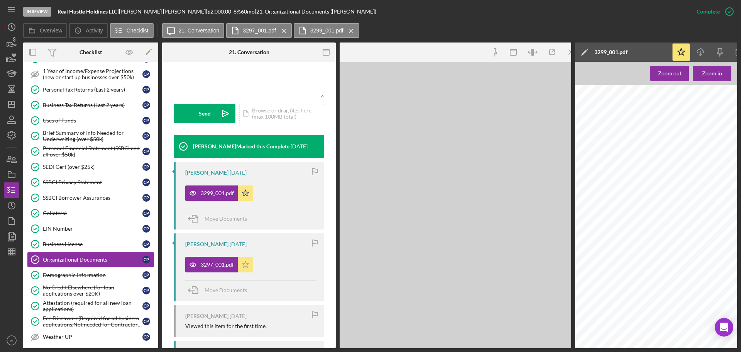
scroll to position [201, 0]
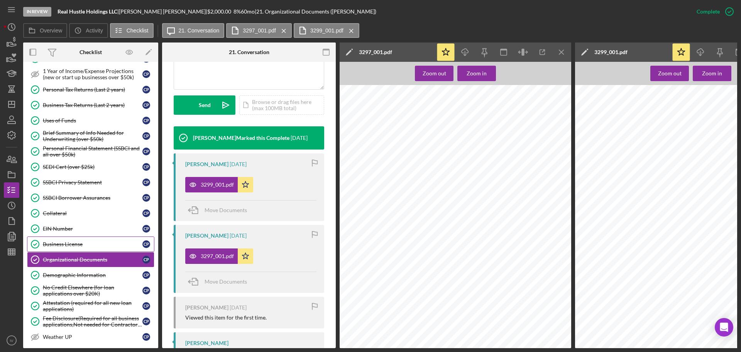
click at [74, 243] on div "Business License" at bounding box center [93, 244] width 100 height 6
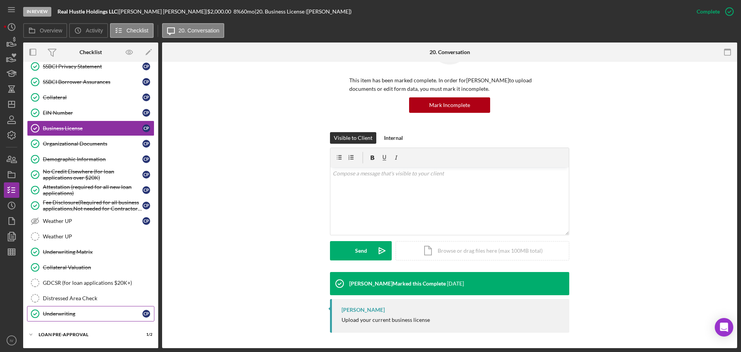
scroll to position [419, 0]
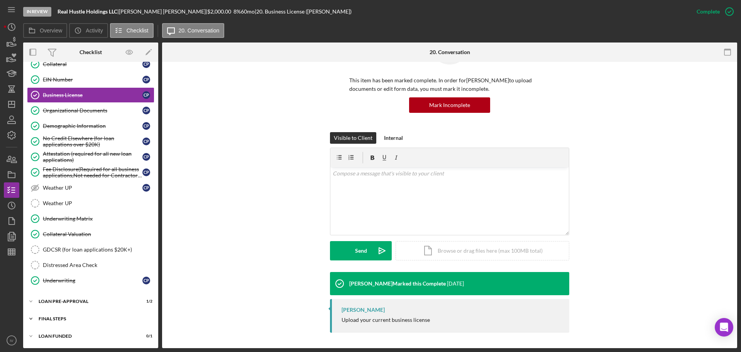
drag, startPoint x: 54, startPoint y: 318, endPoint x: 57, endPoint y: 313, distance: 5.9
click at [54, 318] on div "FINAL STEPS" at bounding box center [94, 318] width 110 height 5
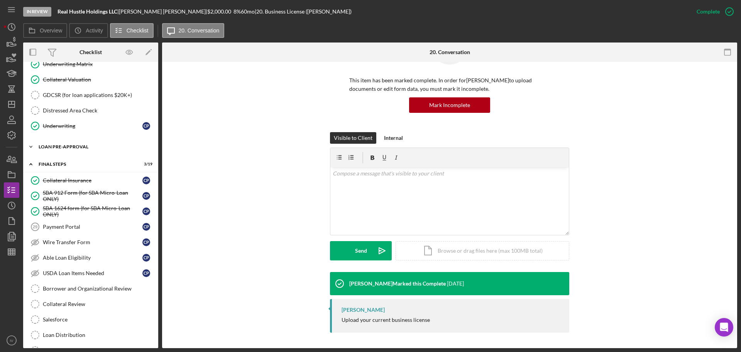
click at [59, 144] on div "Icon/Expander LOAN PRE-APPROVAL 1 / 2" at bounding box center [90, 146] width 135 height 15
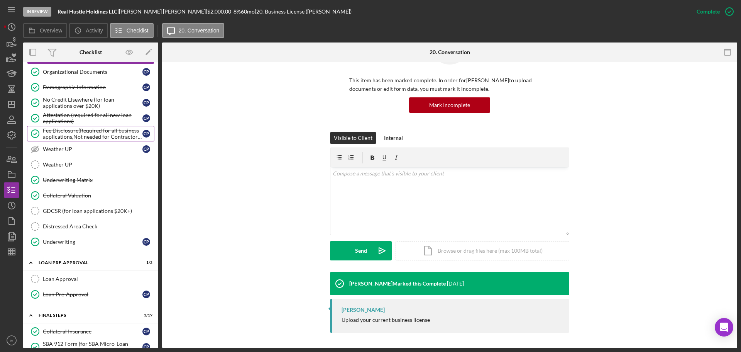
scroll to position [419, 0]
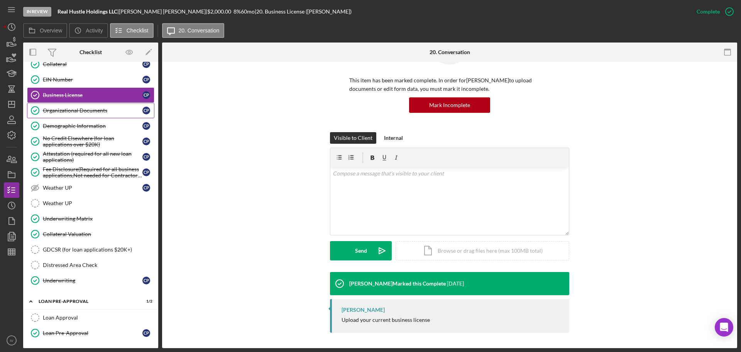
click at [56, 111] on div "Organizational Documents" at bounding box center [93, 110] width 100 height 6
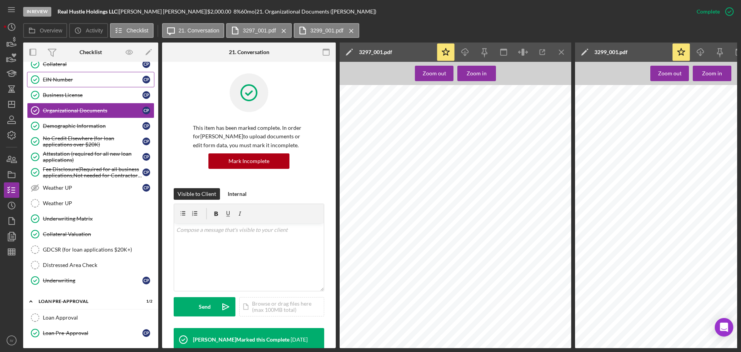
scroll to position [303, 0]
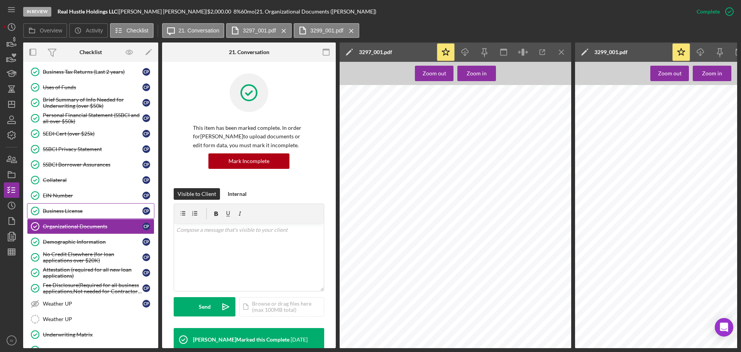
drag, startPoint x: 63, startPoint y: 193, endPoint x: 64, endPoint y: 212, distance: 18.9
click at [62, 201] on link "EIN Number EIN Number C P" at bounding box center [90, 195] width 127 height 15
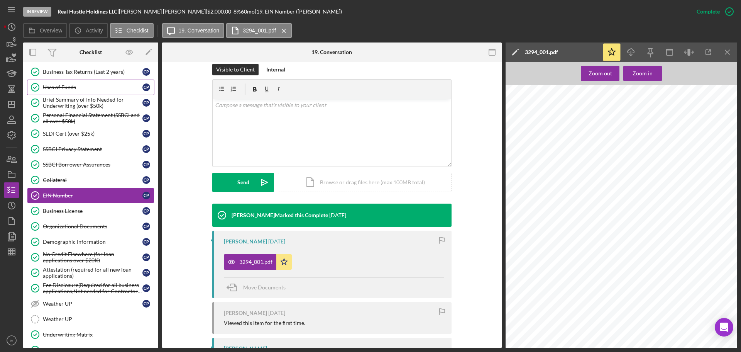
scroll to position [188, 0]
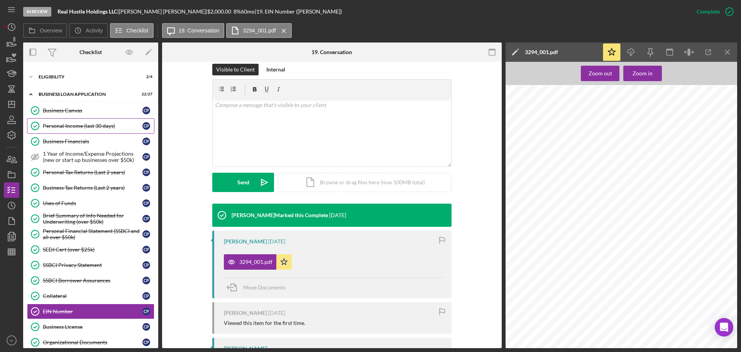
click at [91, 124] on div "Personal Income (last 30 days)" at bounding box center [93, 126] width 100 height 6
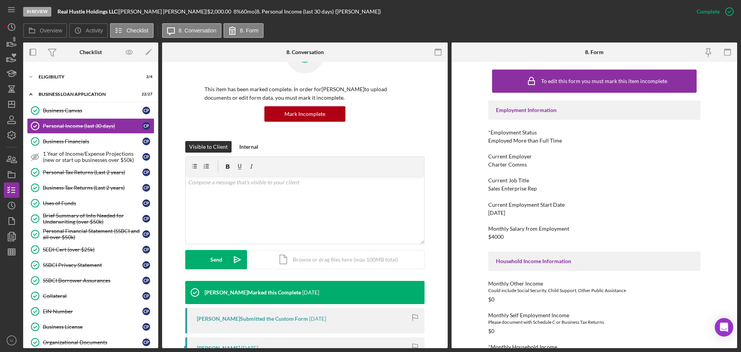
scroll to position [193, 0]
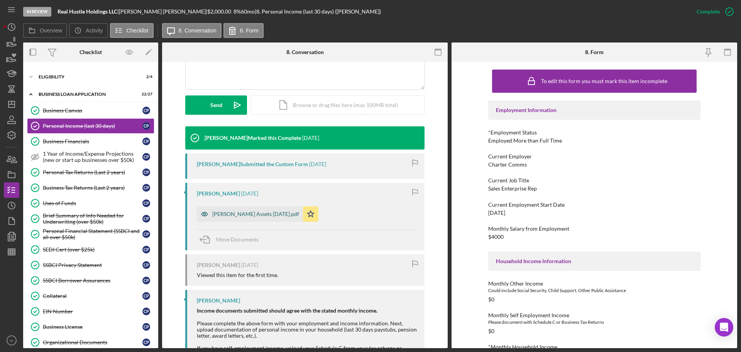
click at [263, 213] on div "Cornelius Payne Assets 2025-08-14.pdf" at bounding box center [255, 214] width 87 height 6
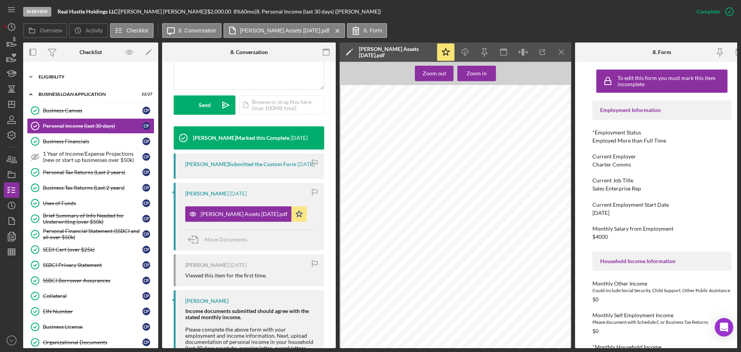
click at [48, 72] on div "Icon/Expander ELIGIBILITY 2 / 4" at bounding box center [90, 76] width 135 height 15
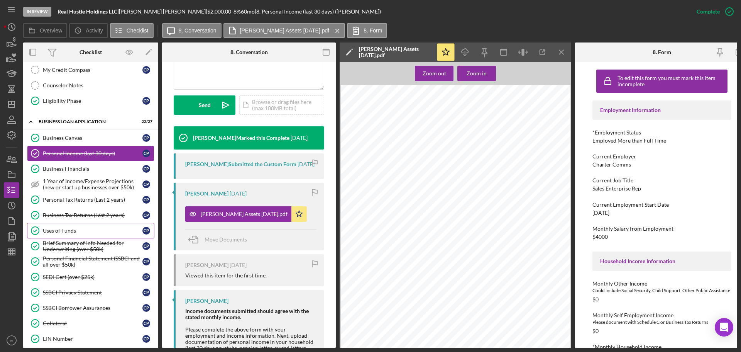
scroll to position [303, 0]
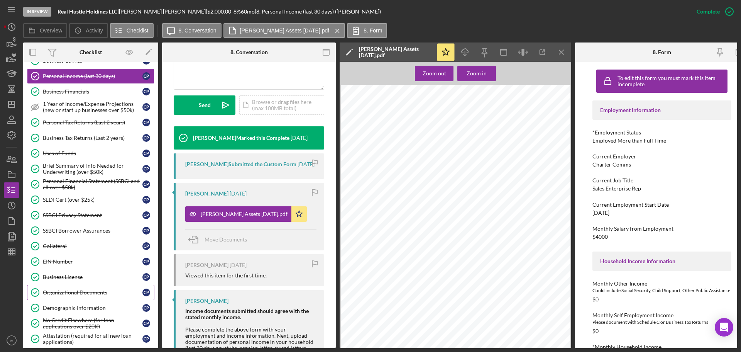
click at [71, 286] on link "Organizational Documents Organizational Documents C P" at bounding box center [90, 291] width 127 height 15
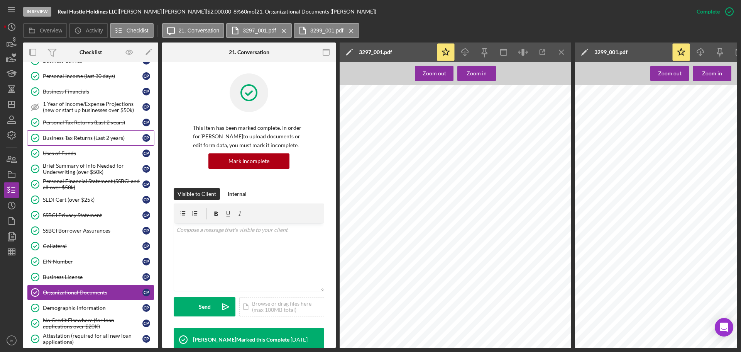
click at [76, 139] on div "Business Tax Returns (Last 2 years)" at bounding box center [93, 138] width 100 height 6
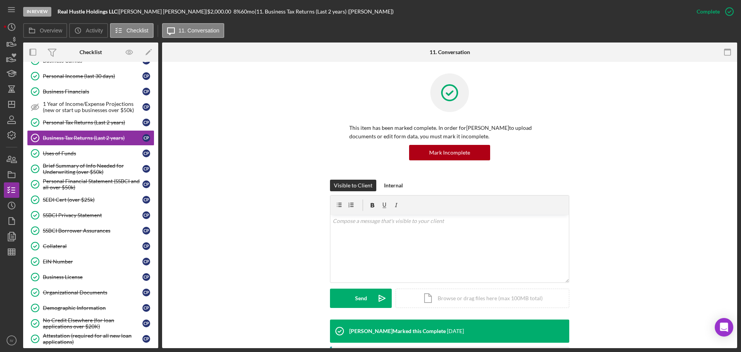
scroll to position [131, 0]
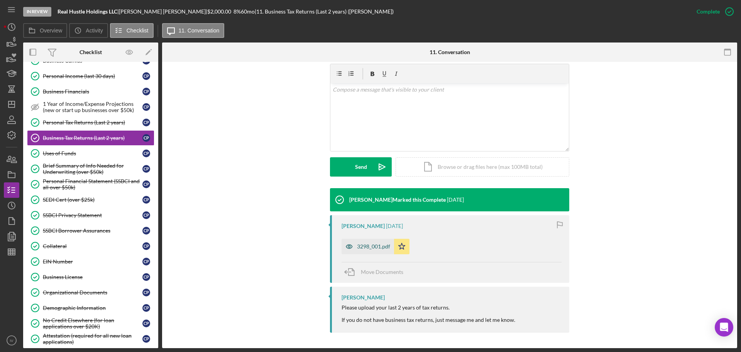
click at [364, 244] on div "3298_001.pdf" at bounding box center [373, 246] width 33 height 6
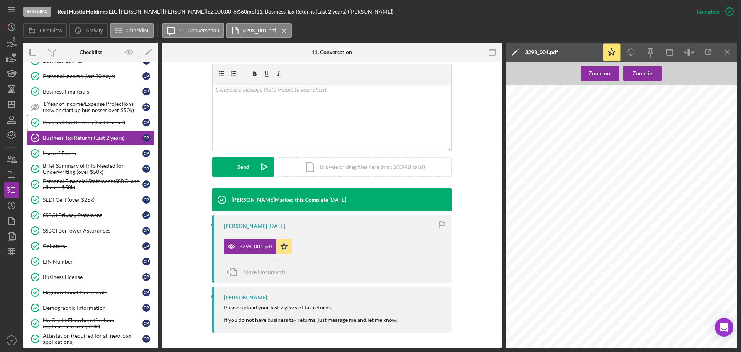
click at [75, 121] on div "Personal Tax Returns (Last 2 years)" at bounding box center [93, 122] width 100 height 6
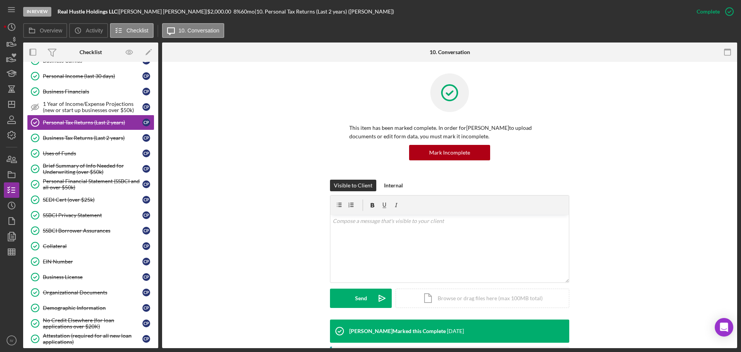
scroll to position [119, 0]
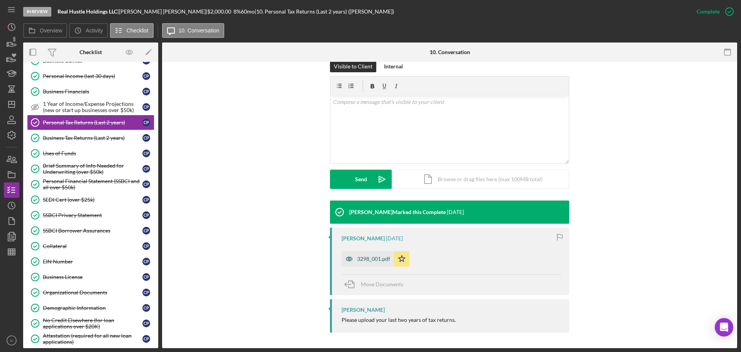
click at [383, 256] on div "3298_001.pdf" at bounding box center [373, 259] width 33 height 6
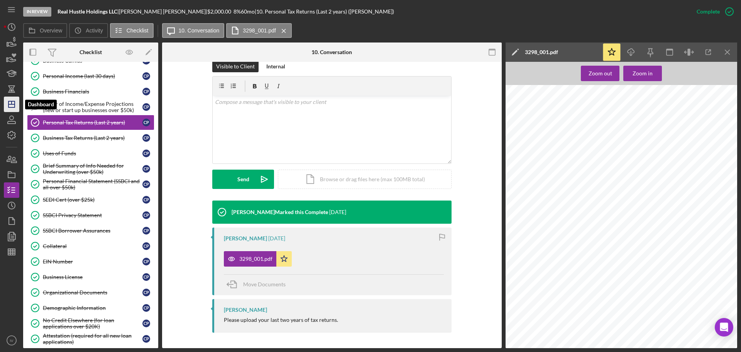
click at [12, 104] on line "button" at bounding box center [12, 102] width 0 height 3
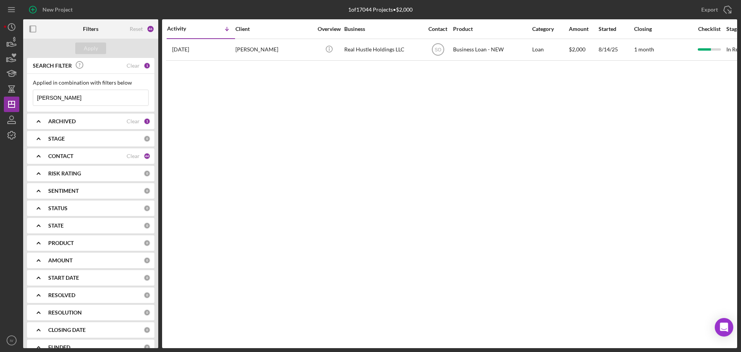
drag, startPoint x: 66, startPoint y: 99, endPoint x: 34, endPoint y: 99, distance: 32.8
click at [39, 99] on input "payne" at bounding box center [90, 97] width 115 height 15
type input "p"
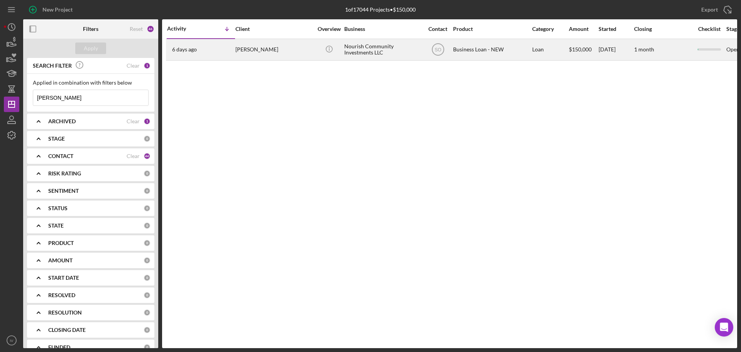
type input "lanier"
click at [247, 51] on div "Ellicia Lanier" at bounding box center [273, 49] width 77 height 20
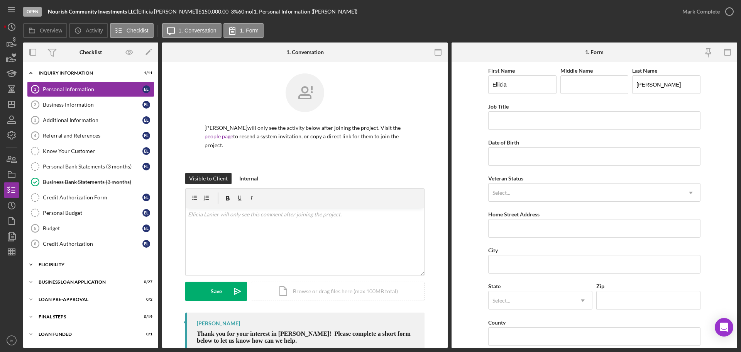
click at [49, 259] on div "Icon/Expander ELIGIBILITY 0 / 4" at bounding box center [90, 264] width 135 height 15
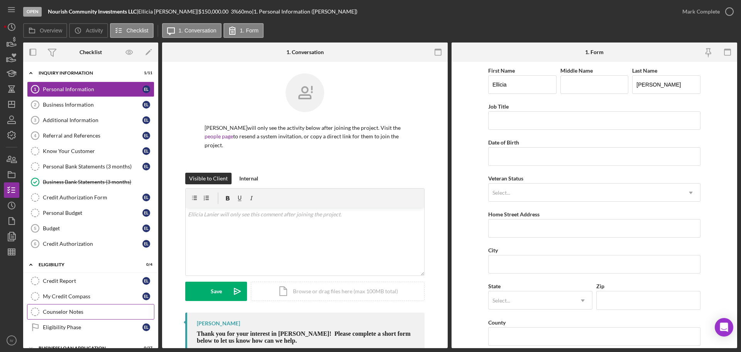
scroll to position [64, 0]
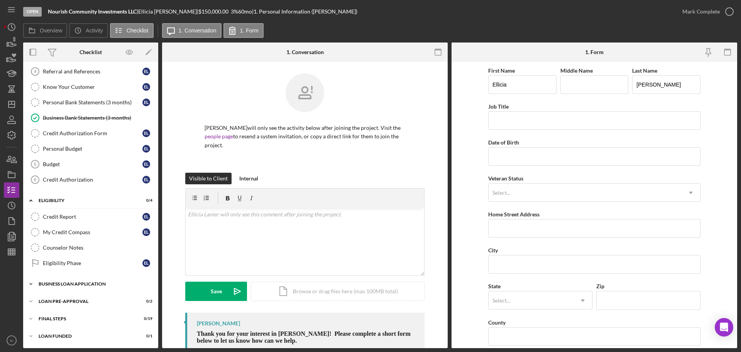
click at [68, 283] on div "BUSINESS LOAN APPLICATION" at bounding box center [94, 283] width 110 height 5
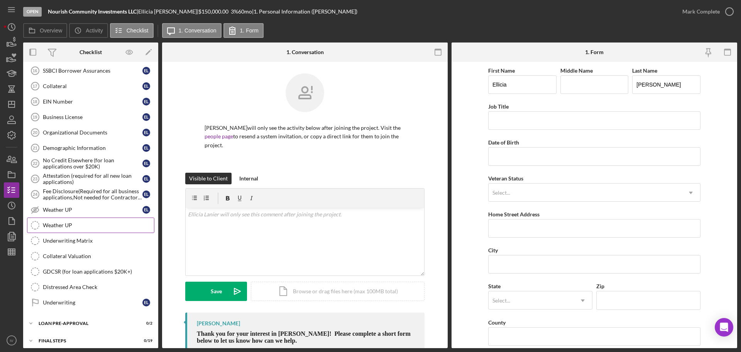
scroll to position [485, 0]
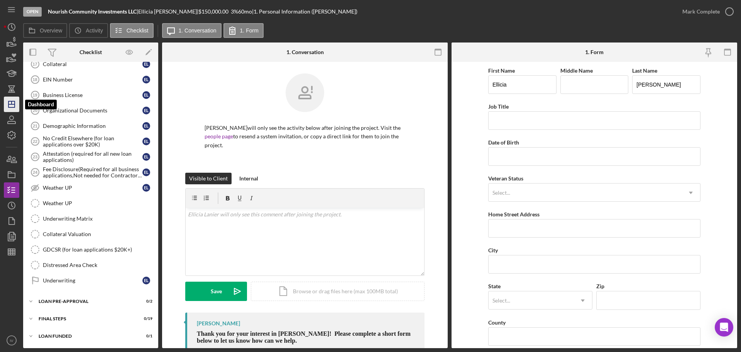
click at [12, 102] on line "button" at bounding box center [12, 102] width 0 height 3
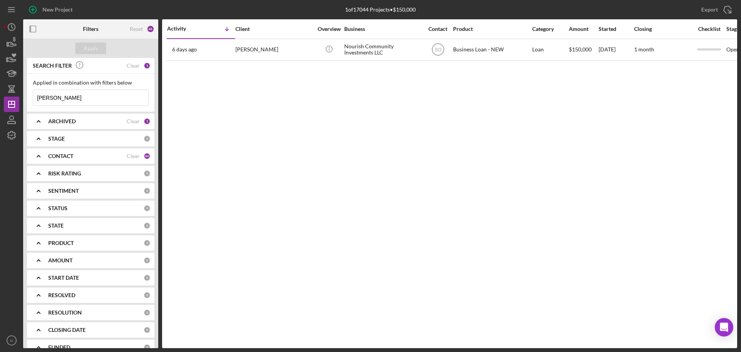
drag, startPoint x: 56, startPoint y: 98, endPoint x: 27, endPoint y: 99, distance: 28.2
click at [28, 99] on div "Applied in combination with filters below lanier Icon/Menu Close" at bounding box center [90, 93] width 127 height 38
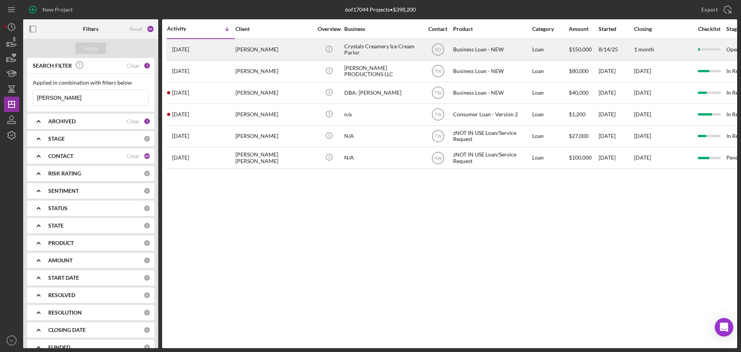
type input "martin"
click at [257, 47] on div "Tiffani Martin" at bounding box center [273, 49] width 77 height 20
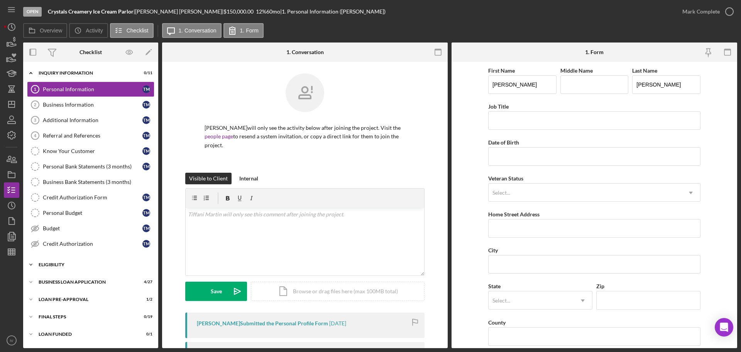
click at [50, 264] on div "ELIGIBILITY" at bounding box center [94, 264] width 110 height 5
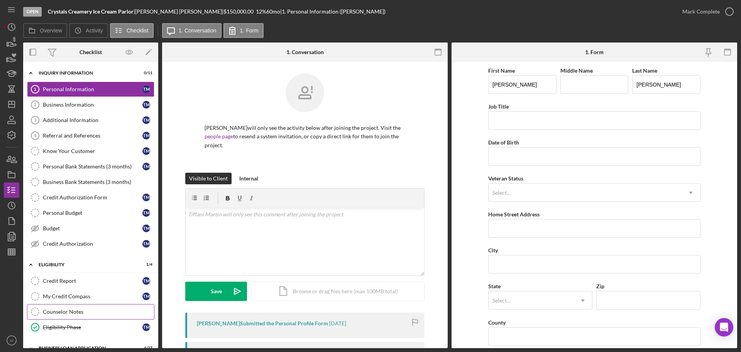
scroll to position [64, 0]
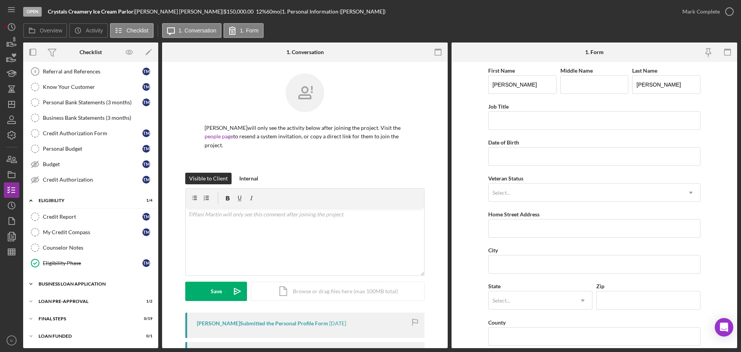
click at [77, 281] on div "Icon/Expander BUSINESS LOAN APPLICATION 4 / 27" at bounding box center [90, 283] width 135 height 15
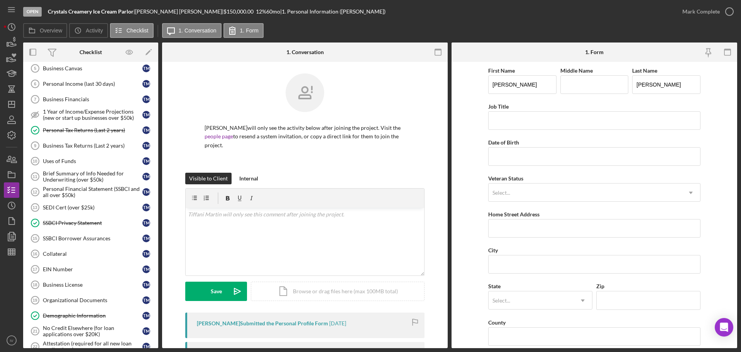
scroll to position [411, 0]
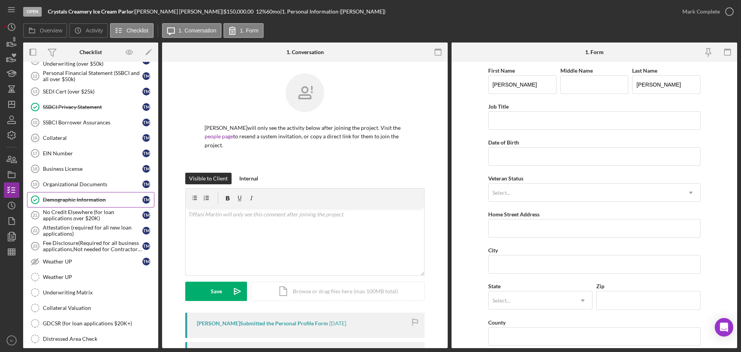
click at [68, 198] on div "Demographic Information" at bounding box center [93, 199] width 100 height 6
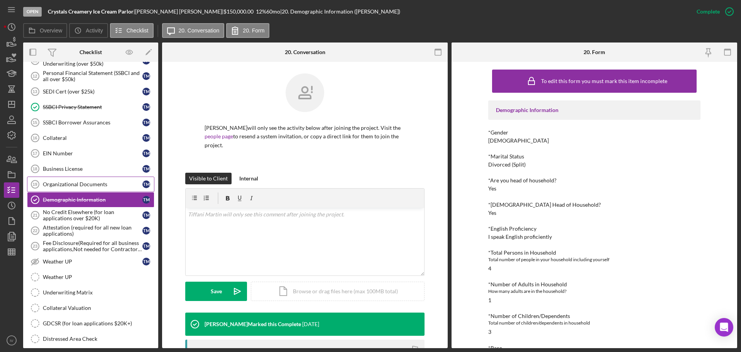
click at [80, 184] on div "Organizational Documents" at bounding box center [93, 184] width 100 height 6
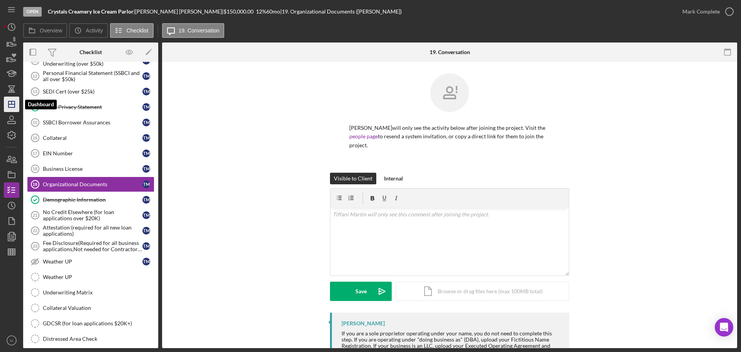
click at [9, 104] on line "button" at bounding box center [11, 104] width 6 height 0
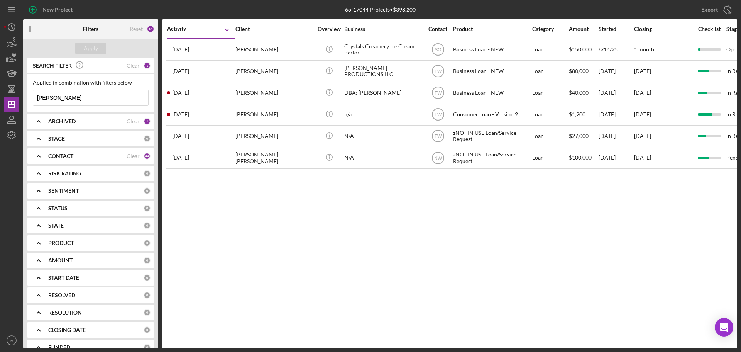
click at [70, 97] on input "martin" at bounding box center [90, 97] width 115 height 15
drag, startPoint x: 70, startPoint y: 97, endPoint x: 16, endPoint y: 98, distance: 54.0
click at [16, 98] on div "New Project 6 of 17044 Projects • $398,200 martin Export Icon/Export Filters Re…" at bounding box center [370, 174] width 733 height 348
type input "payne"
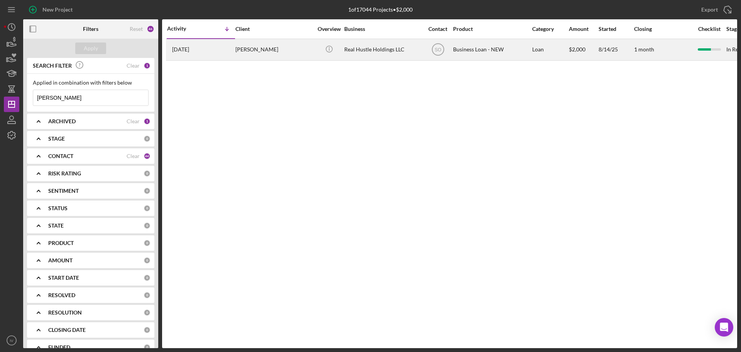
click at [273, 48] on div "Cornelius Payne" at bounding box center [273, 49] width 77 height 20
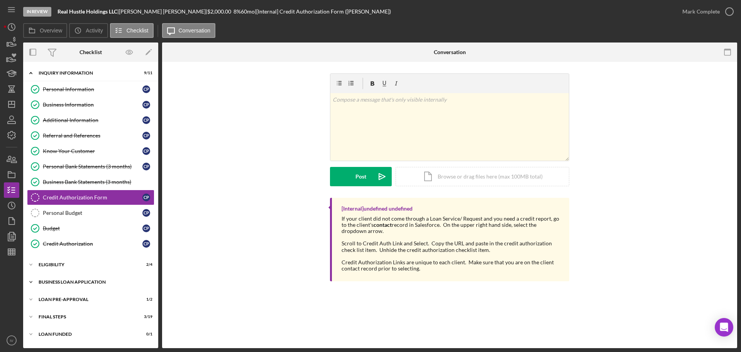
click at [66, 283] on div "BUSINESS LOAN APPLICATION" at bounding box center [94, 281] width 110 height 5
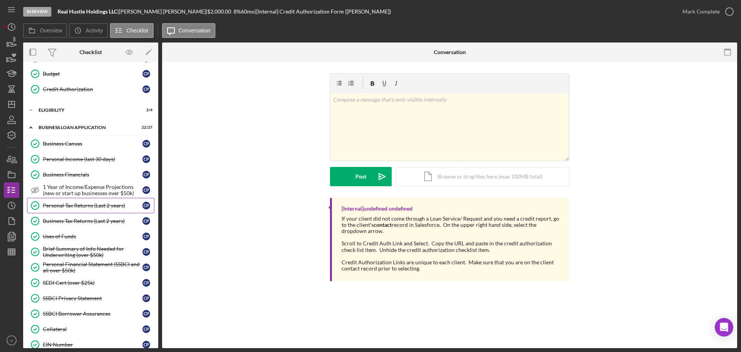
scroll to position [193, 0]
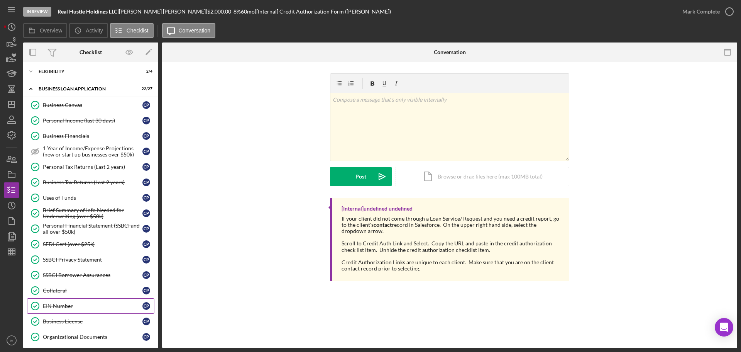
click at [54, 305] on div "EIN Number" at bounding box center [93, 306] width 100 height 6
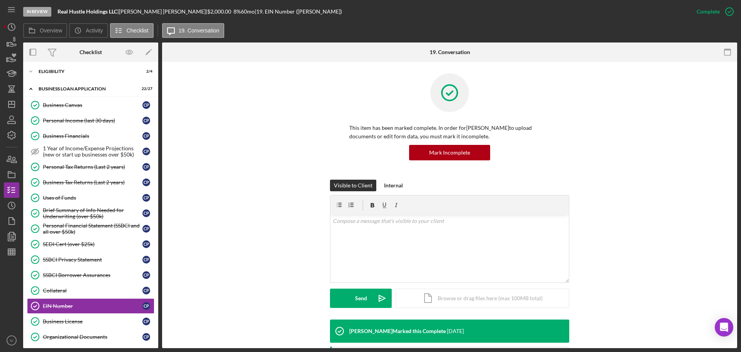
scroll to position [161, 0]
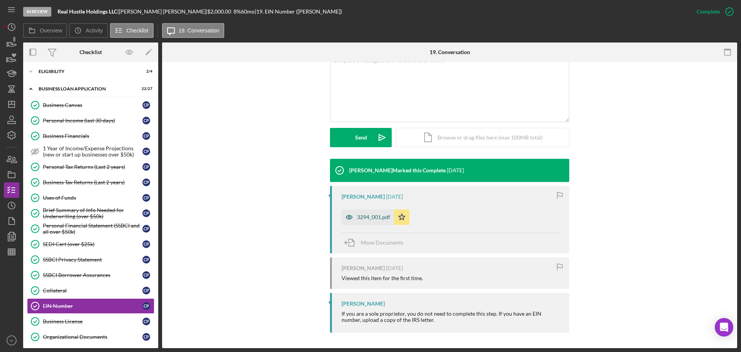
click at [364, 219] on div "3294_001.pdf" at bounding box center [373, 217] width 33 height 6
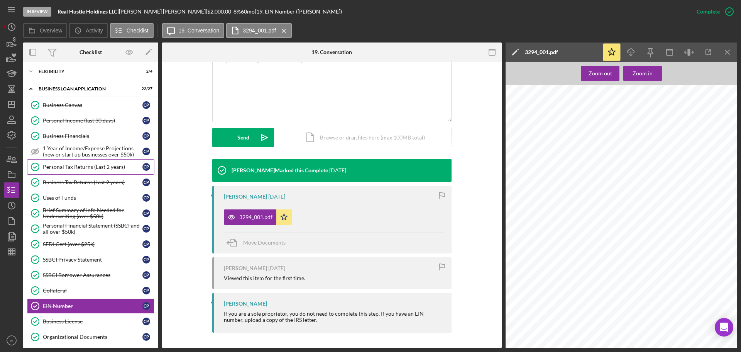
click at [69, 165] on div "Personal Tax Returns (Last 2 years)" at bounding box center [93, 167] width 100 height 6
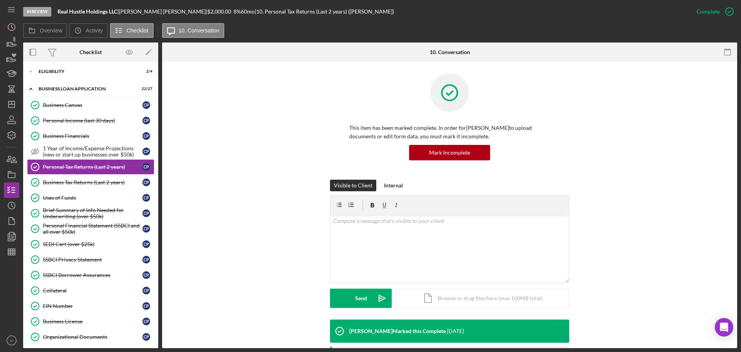
scroll to position [119, 0]
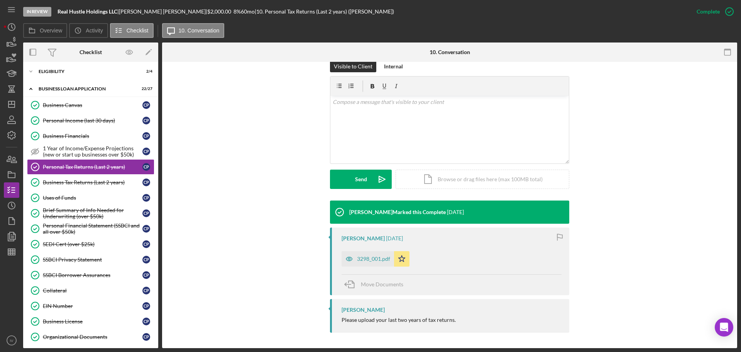
drag, startPoint x: 375, startPoint y: 261, endPoint x: 374, endPoint y: 251, distance: 10.1
click at [374, 259] on div "3298_001.pdf" at bounding box center [373, 259] width 33 height 6
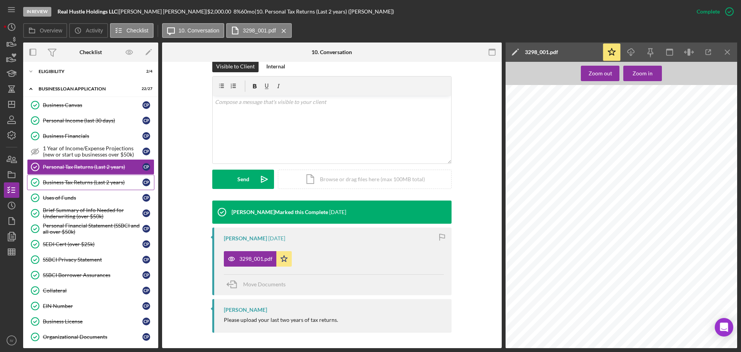
click at [98, 183] on div "Business Tax Returns (Last 2 years)" at bounding box center [93, 182] width 100 height 6
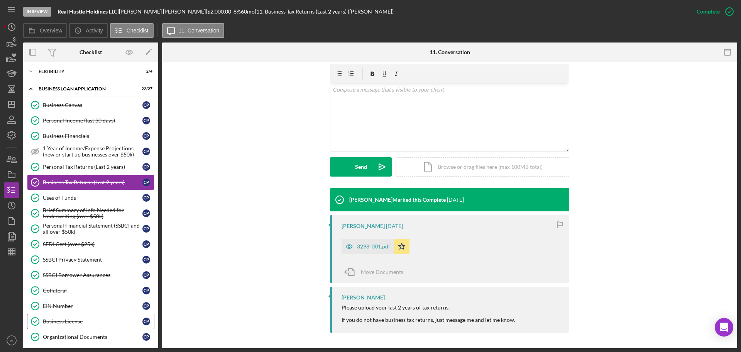
scroll to position [232, 0]
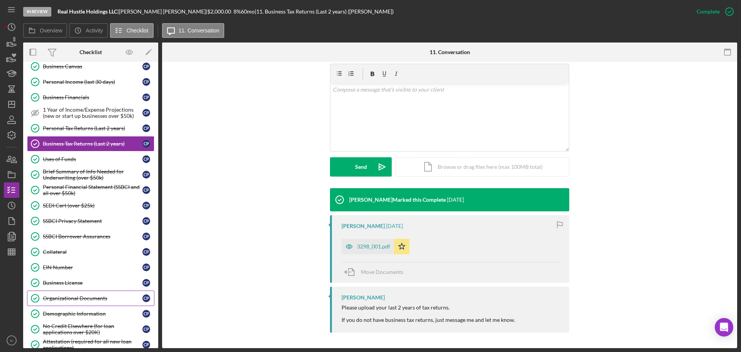
click at [81, 295] on div "Organizational Documents" at bounding box center [93, 298] width 100 height 6
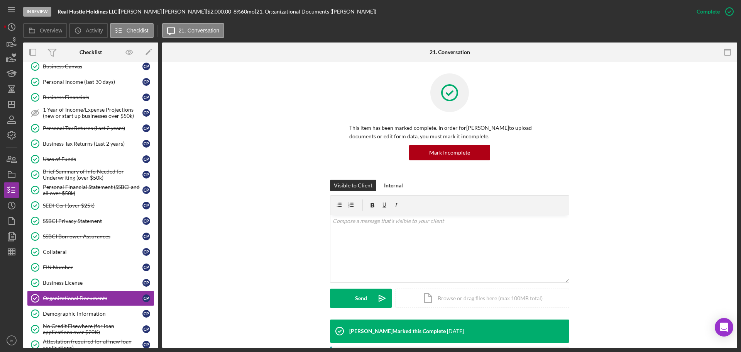
scroll to position [154, 0]
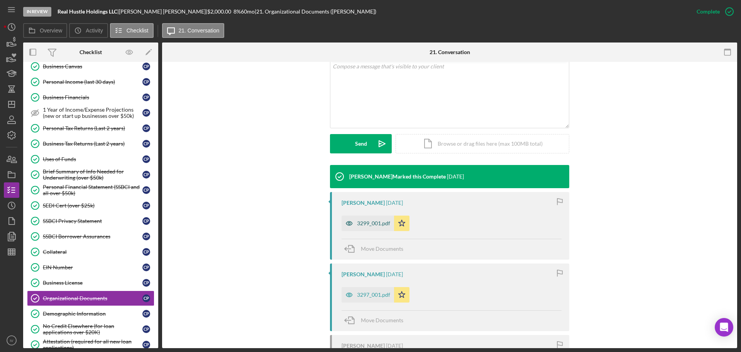
click at [374, 218] on div "3299_001.pdf" at bounding box center [368, 222] width 52 height 15
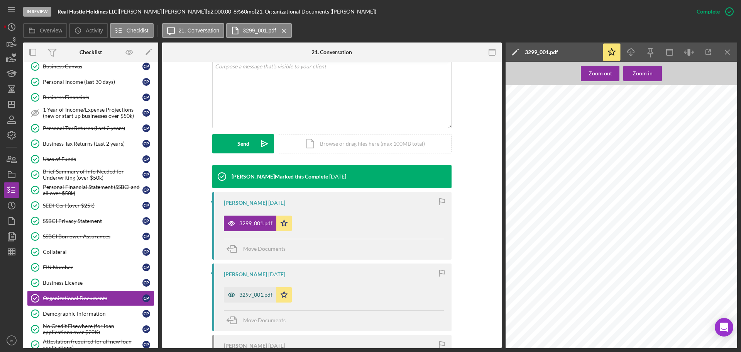
click at [259, 292] on div "3297_001.pdf" at bounding box center [255, 294] width 33 height 6
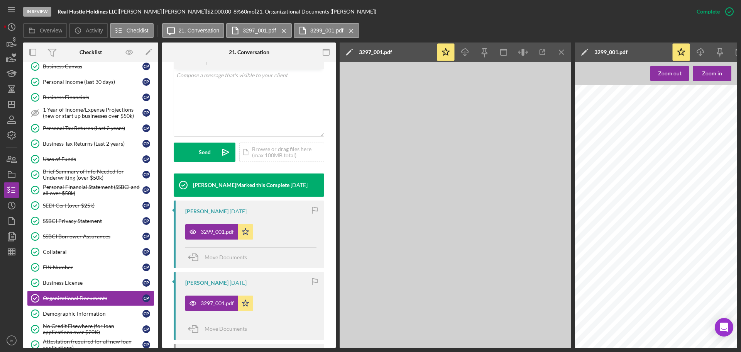
scroll to position [163, 0]
